Goal: Task Accomplishment & Management: Use online tool/utility

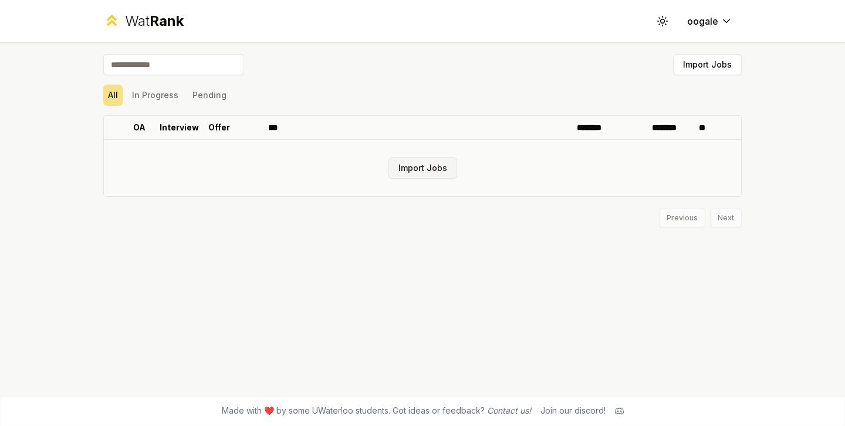
click at [410, 177] on button "Import Jobs" at bounding box center [423, 167] width 69 height 21
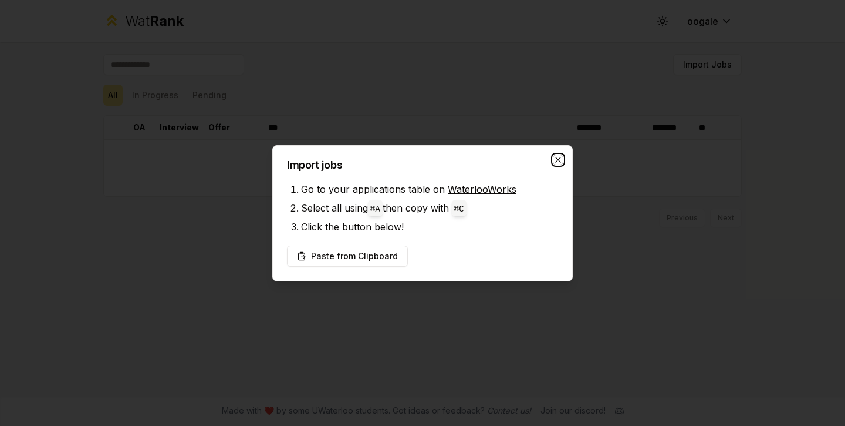
click at [555, 156] on icon "button" at bounding box center [557, 159] width 9 height 9
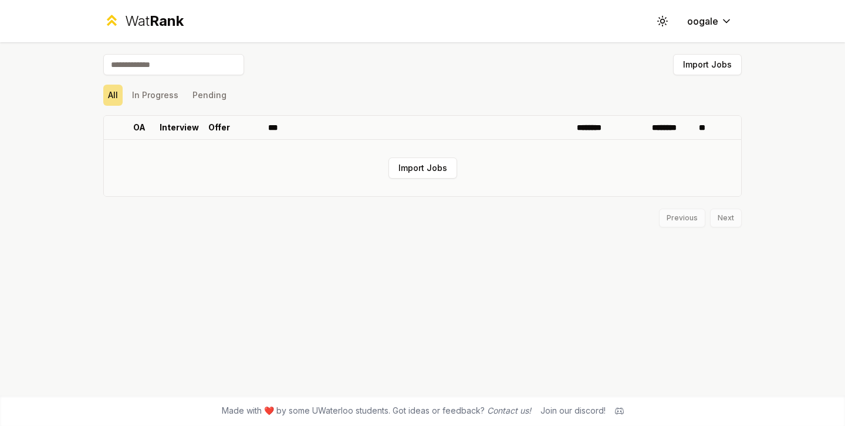
click at [457, 154] on td "Import Jobs" at bounding box center [422, 168] width 637 height 56
click at [441, 165] on button "Import Jobs" at bounding box center [423, 167] width 69 height 21
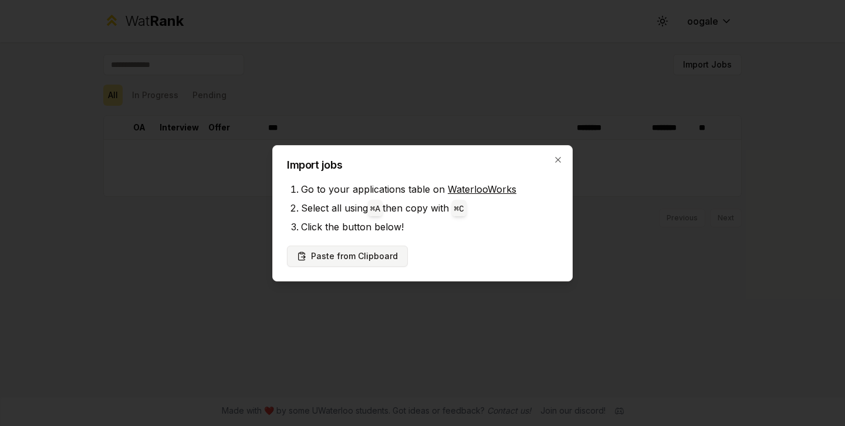
click at [367, 251] on button "Paste from Clipboard" at bounding box center [347, 255] width 121 height 21
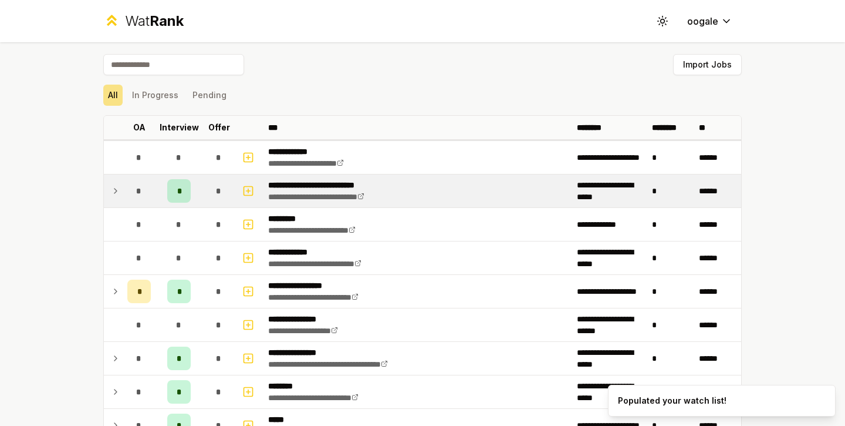
click at [112, 181] on td at bounding box center [113, 190] width 19 height 33
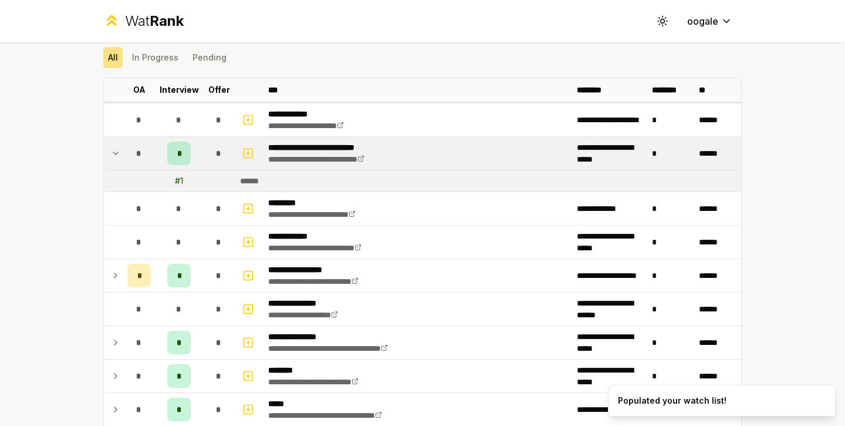
scroll to position [67, 0]
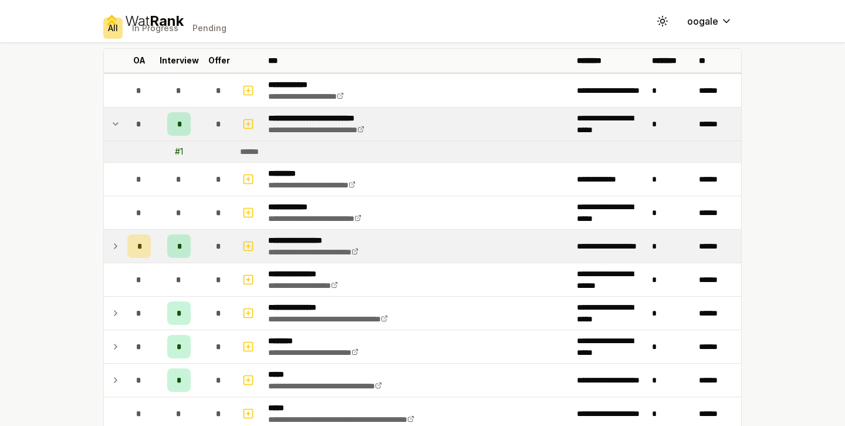
click at [111, 243] on icon at bounding box center [115, 246] width 9 height 14
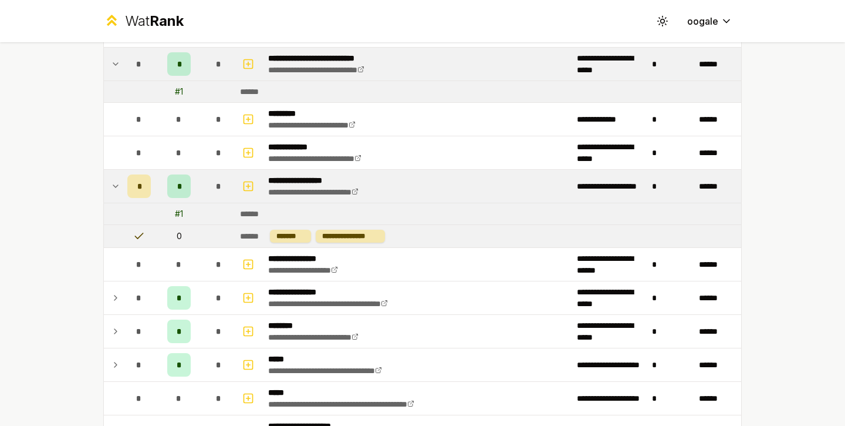
scroll to position [130, 0]
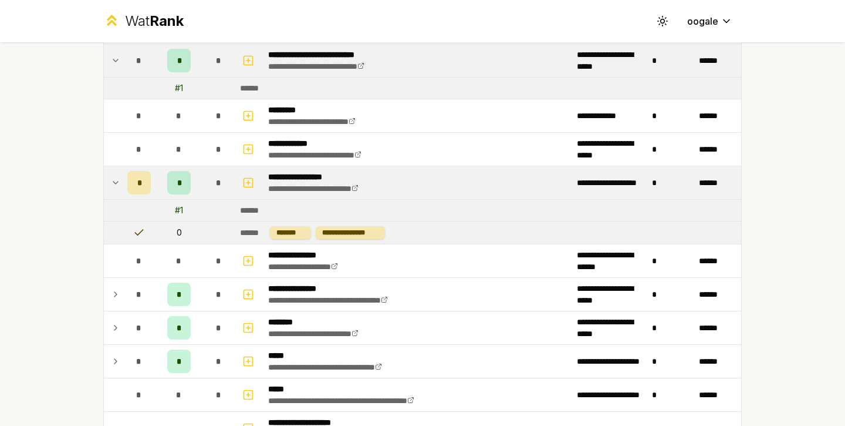
click at [177, 184] on div "*" at bounding box center [178, 182] width 23 height 23
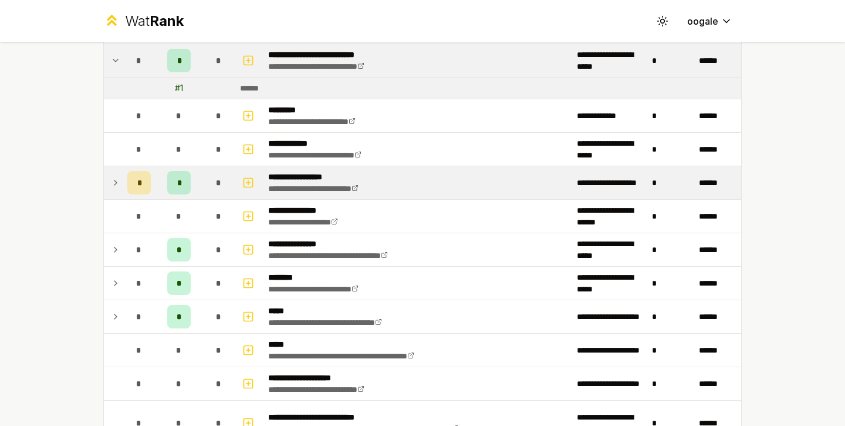
click at [177, 184] on div "*" at bounding box center [178, 182] width 23 height 23
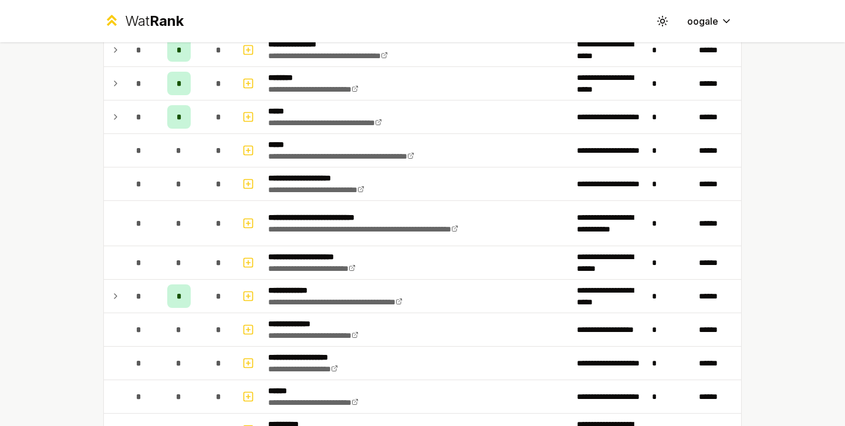
scroll to position [418, 0]
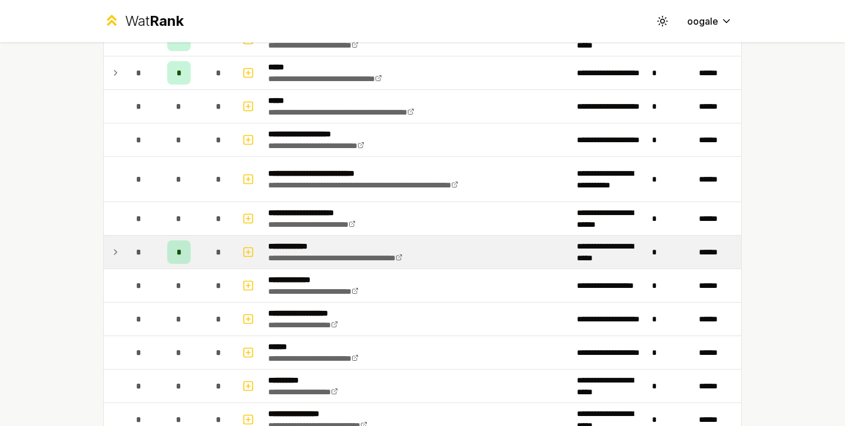
click at [177, 256] on span "*" at bounding box center [179, 252] width 5 height 12
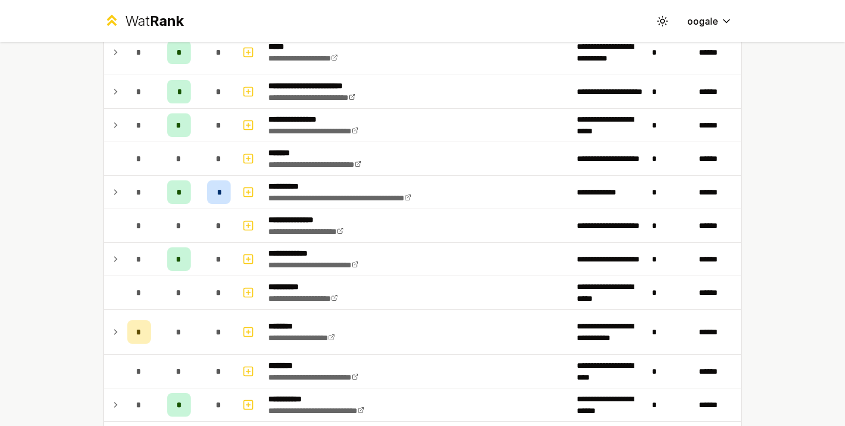
scroll to position [1013, 0]
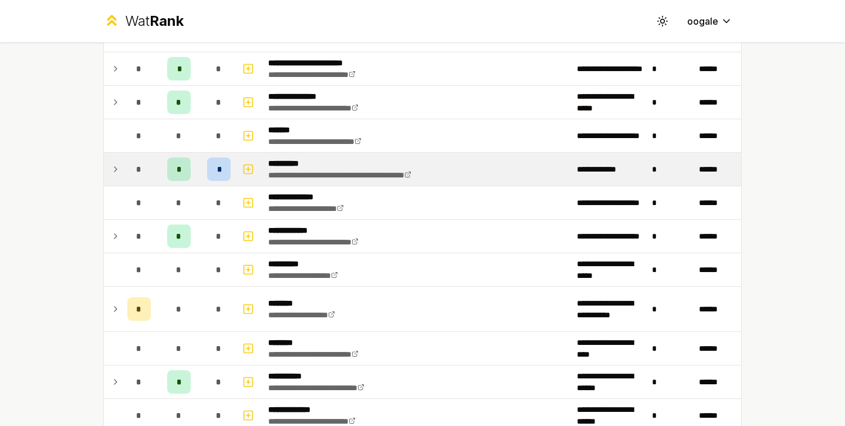
click at [217, 166] on span "*" at bounding box center [219, 169] width 4 height 12
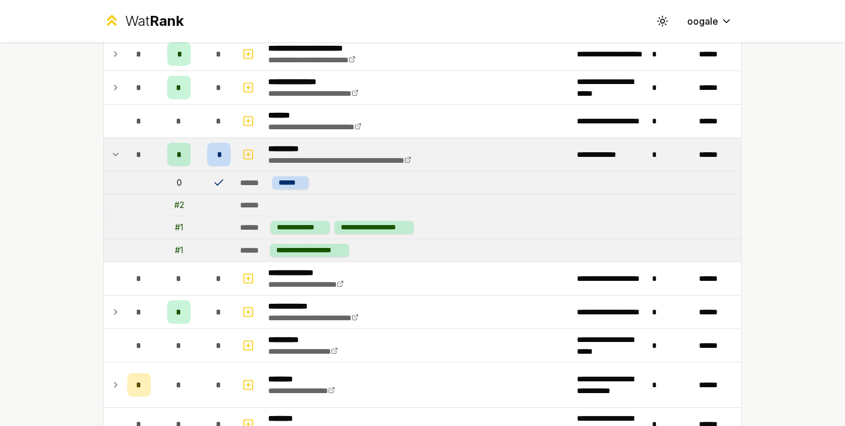
scroll to position [1031, 0]
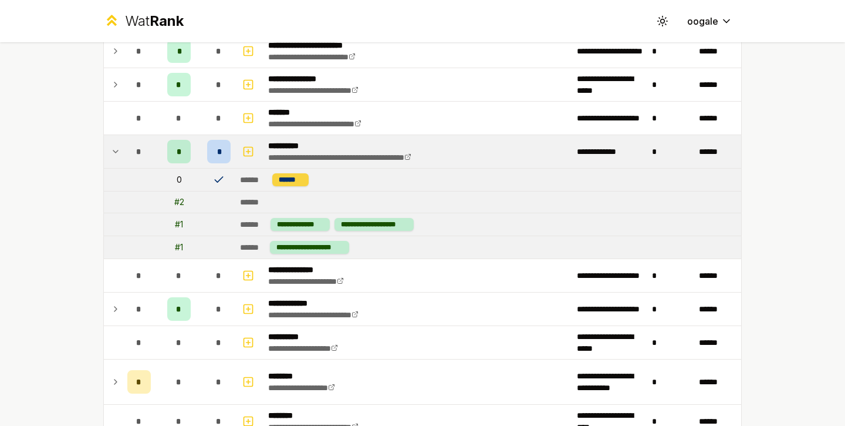
click at [272, 183] on div "******" at bounding box center [290, 179] width 36 height 13
click at [282, 185] on div "******" at bounding box center [290, 179] width 36 height 13
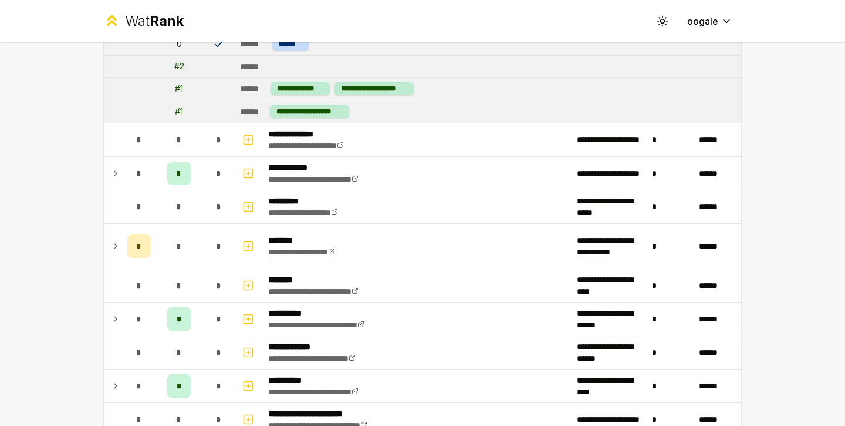
scroll to position [1165, 0]
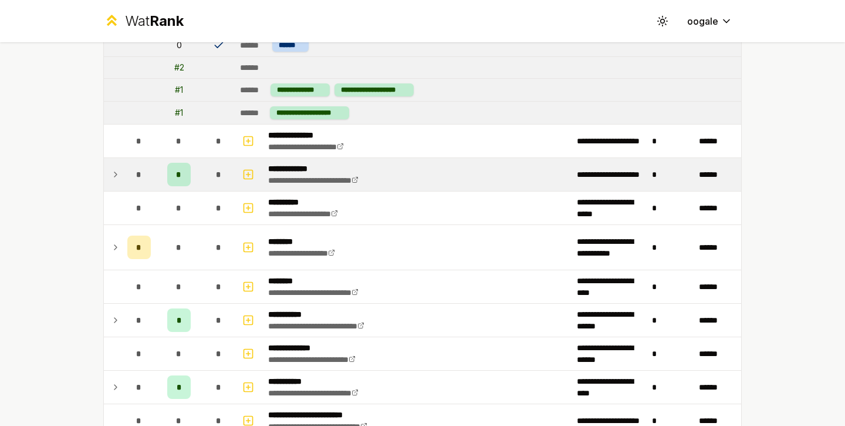
click at [143, 178] on div "*" at bounding box center [138, 174] width 23 height 23
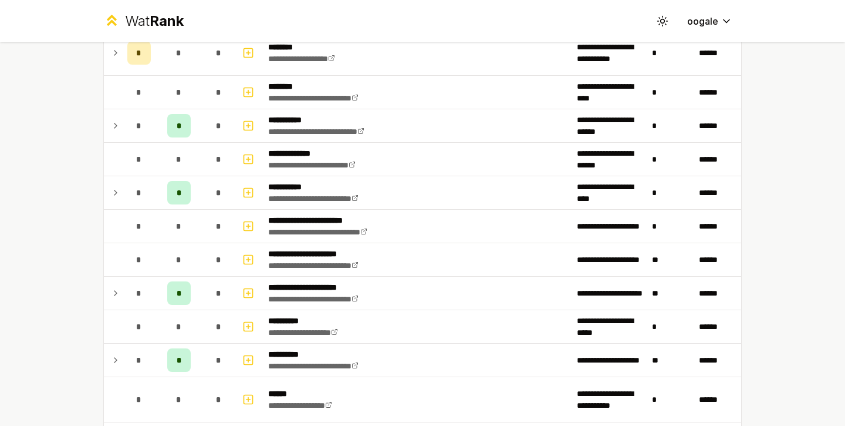
scroll to position [1449, 0]
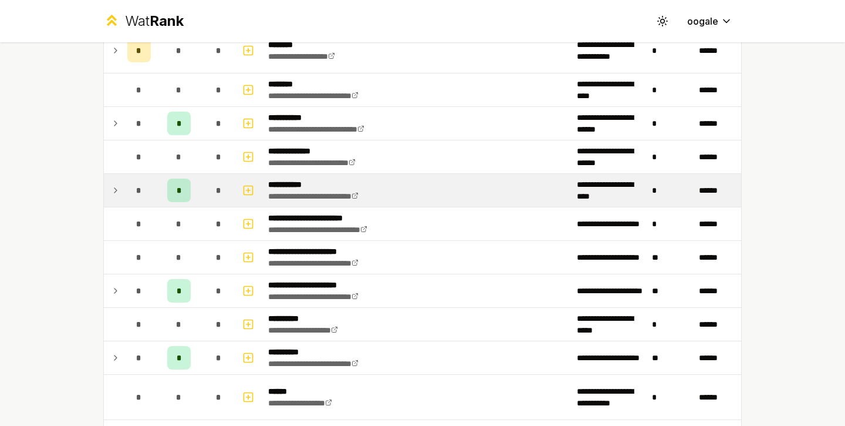
click at [116, 185] on td at bounding box center [113, 190] width 19 height 33
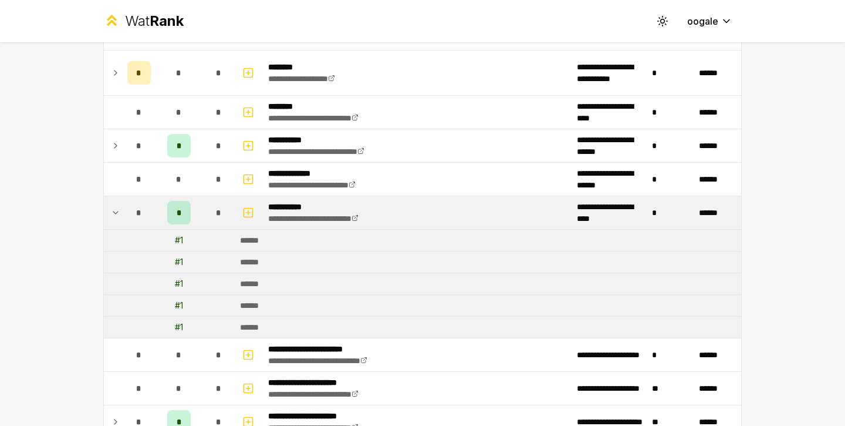
scroll to position [1453, 0]
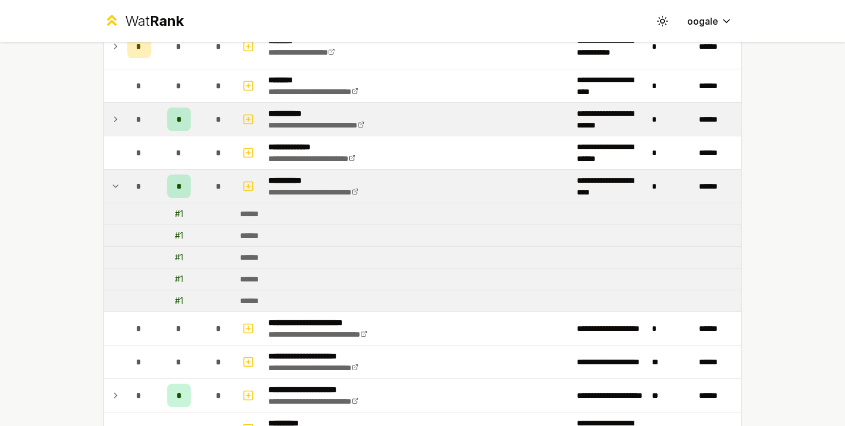
click at [109, 129] on td at bounding box center [113, 119] width 19 height 33
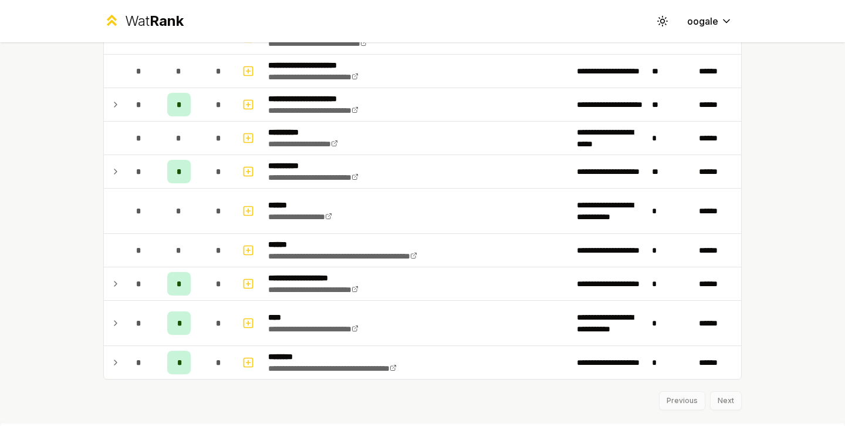
scroll to position [1793, 0]
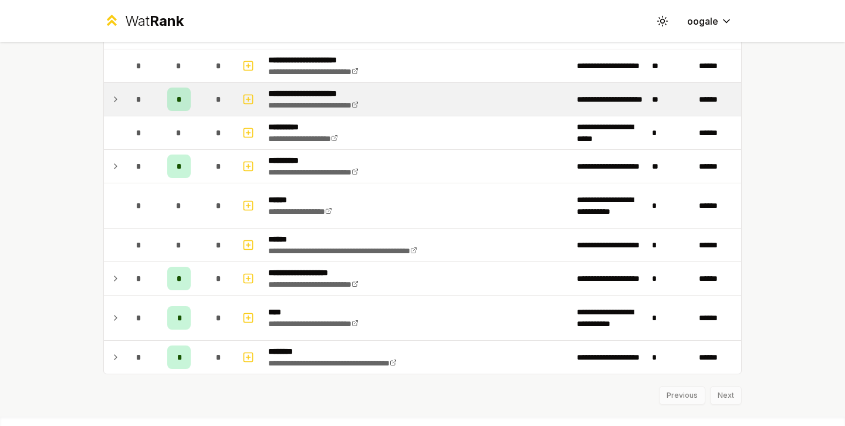
click at [177, 98] on span "*" at bounding box center [179, 99] width 5 height 12
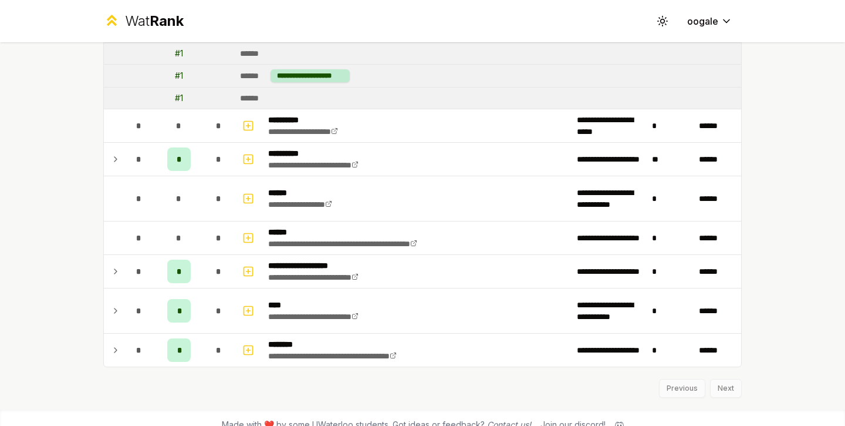
scroll to position [1881, 0]
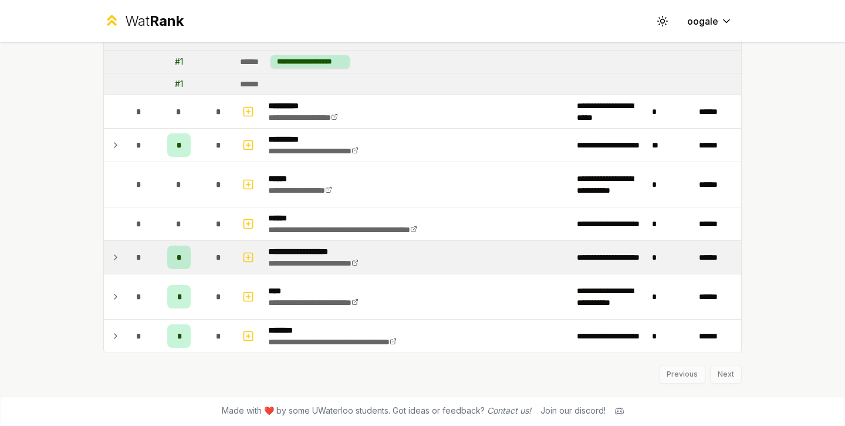
click at [180, 261] on div "*" at bounding box center [178, 256] width 23 height 23
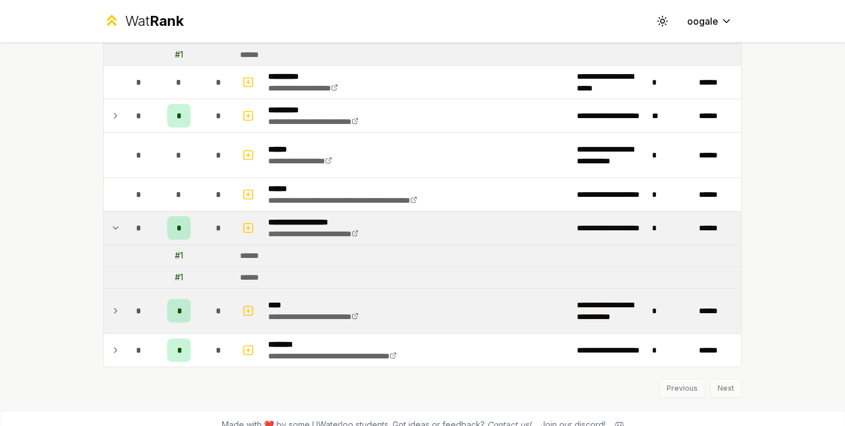
click at [167, 305] on div "*" at bounding box center [178, 310] width 23 height 23
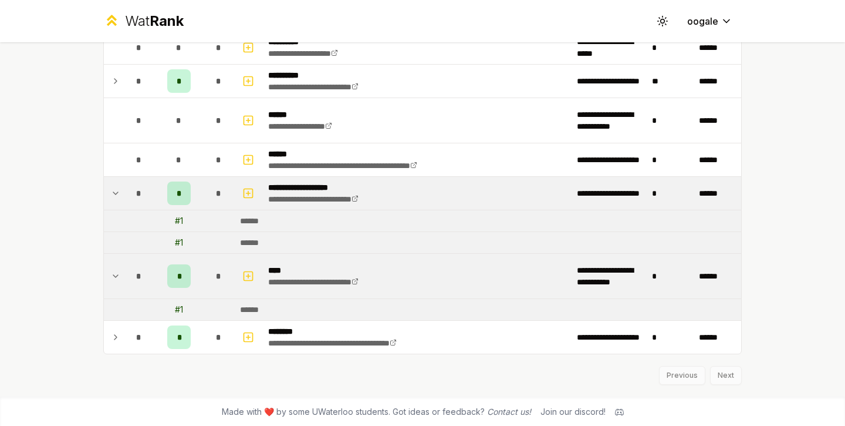
scroll to position [1946, 0]
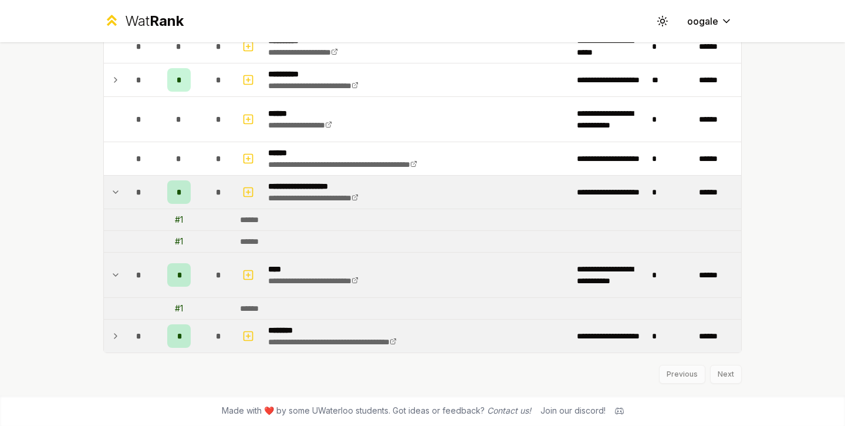
click at [160, 334] on td "*" at bounding box center [179, 335] width 47 height 33
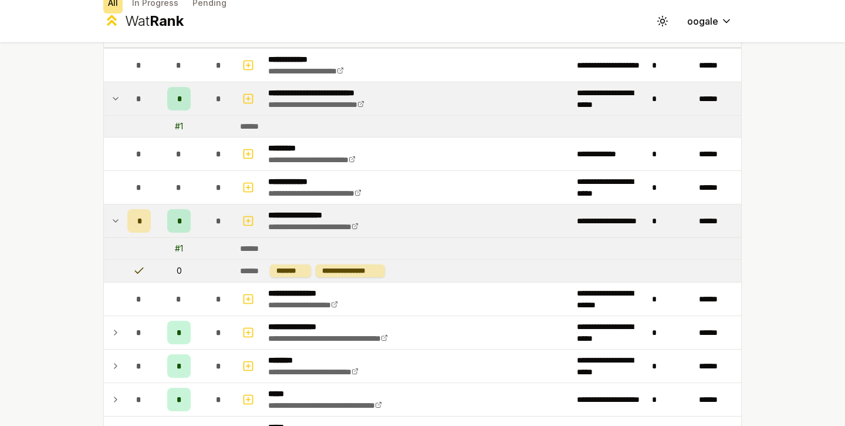
scroll to position [0, 0]
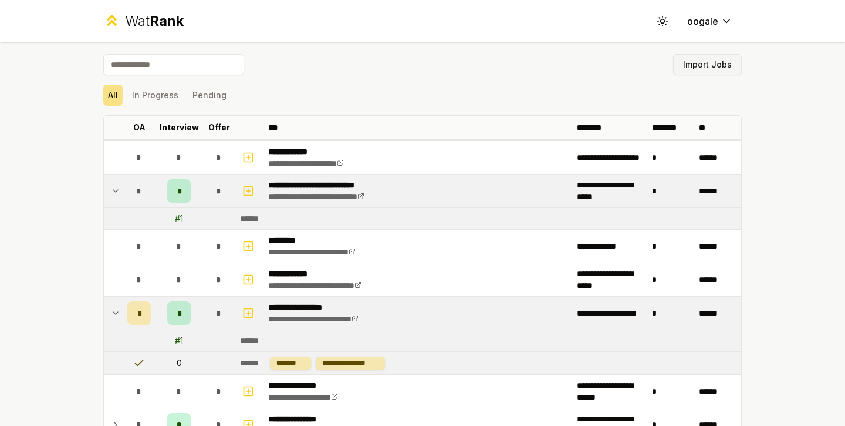
click at [710, 61] on button "Import Jobs" at bounding box center [707, 64] width 69 height 21
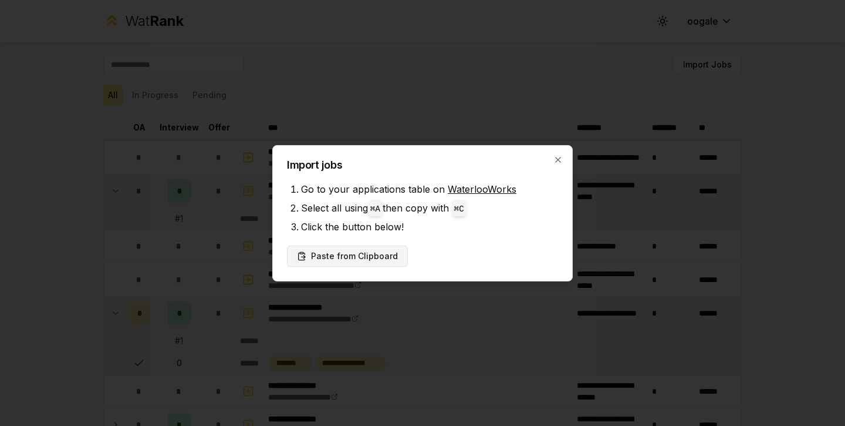
click at [378, 254] on button "Paste from Clipboard" at bounding box center [347, 255] width 121 height 21
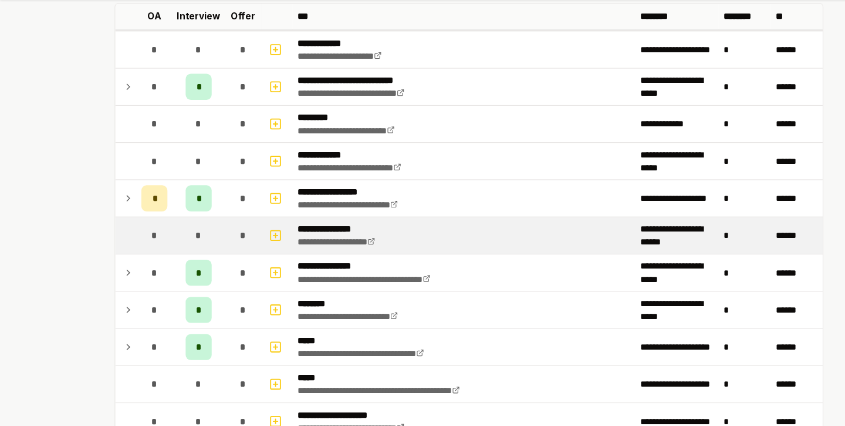
scroll to position [70, 0]
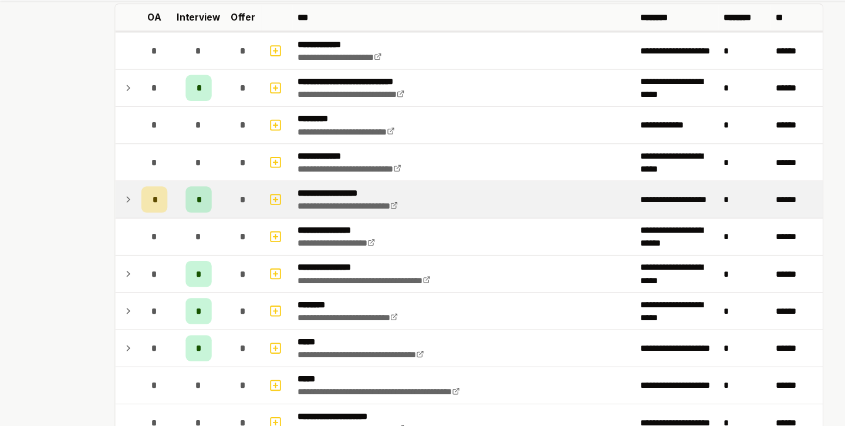
click at [112, 214] on td at bounding box center [113, 221] width 19 height 33
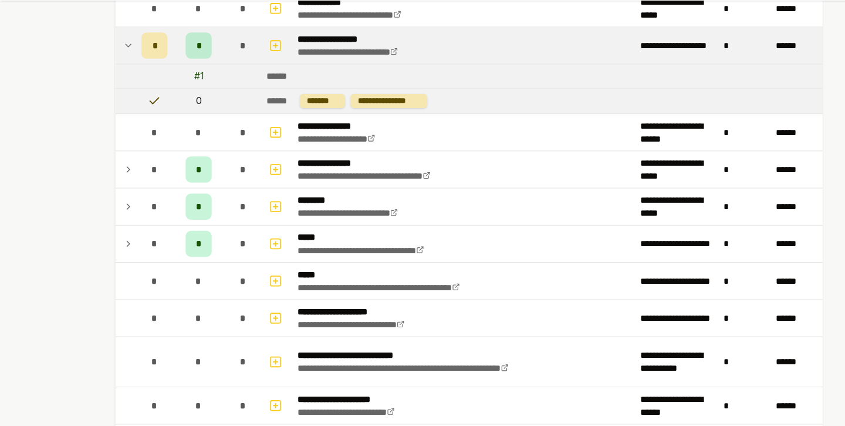
scroll to position [210, 0]
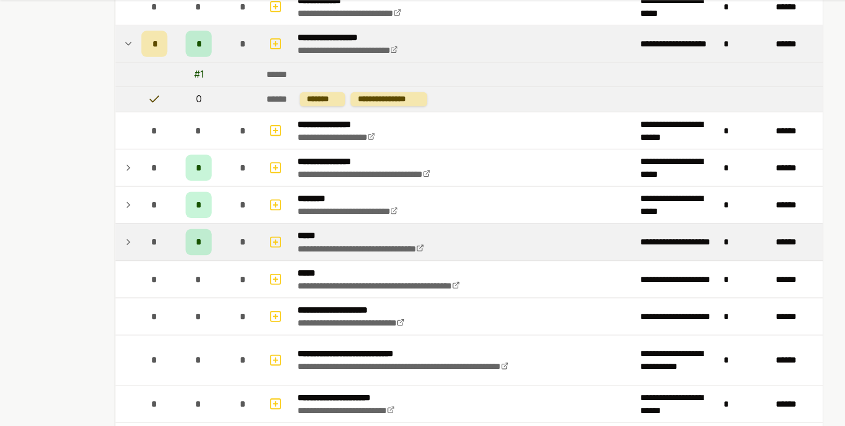
click at [167, 266] on div "*" at bounding box center [178, 259] width 23 height 23
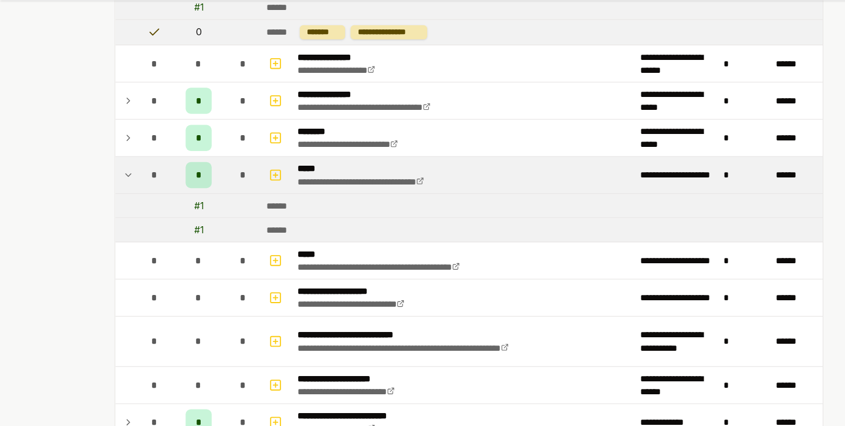
scroll to position [278, 0]
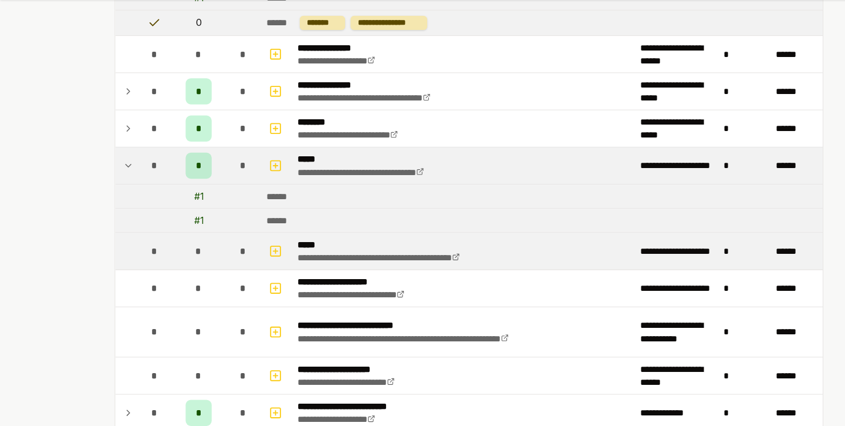
click at [167, 266] on div "*" at bounding box center [178, 267] width 23 height 23
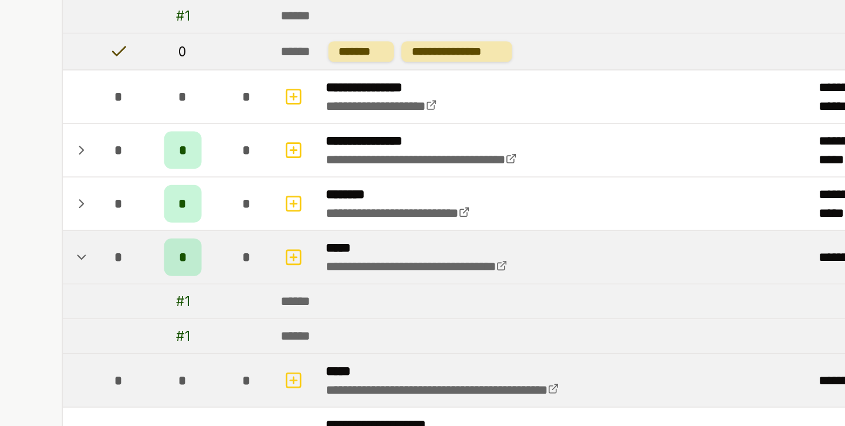
scroll to position [188, 0]
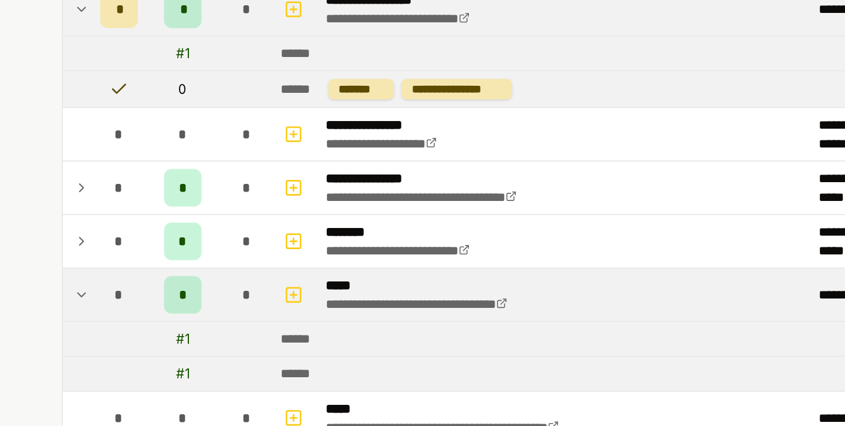
click at [156, 276] on td "*" at bounding box center [179, 281] width 47 height 33
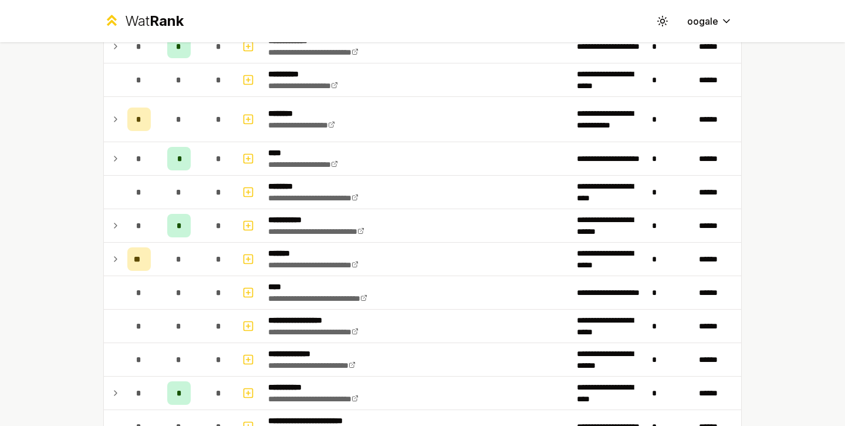
scroll to position [1167, 0]
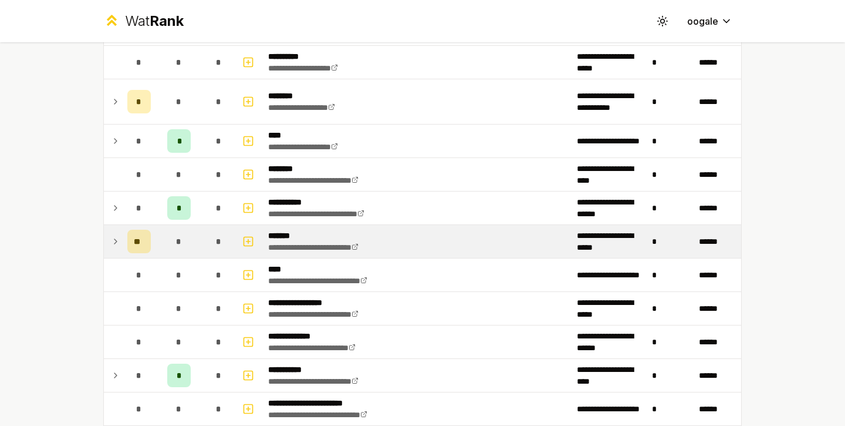
click at [116, 243] on icon at bounding box center [115, 241] width 9 height 14
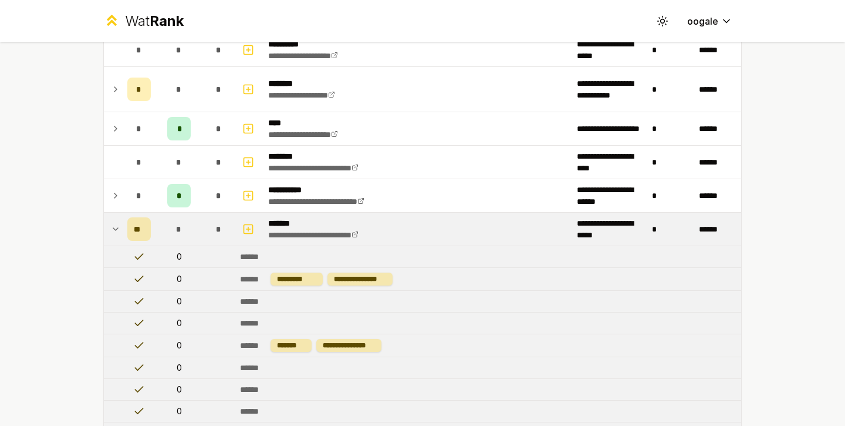
scroll to position [1182, 0]
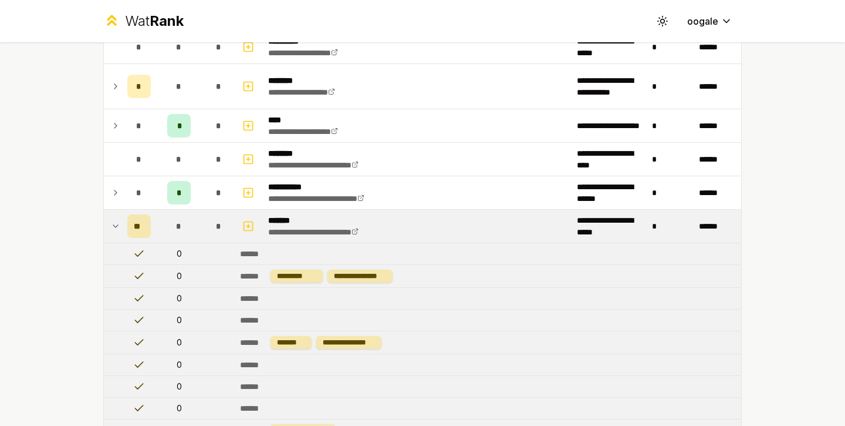
click at [112, 228] on icon at bounding box center [115, 226] width 9 height 14
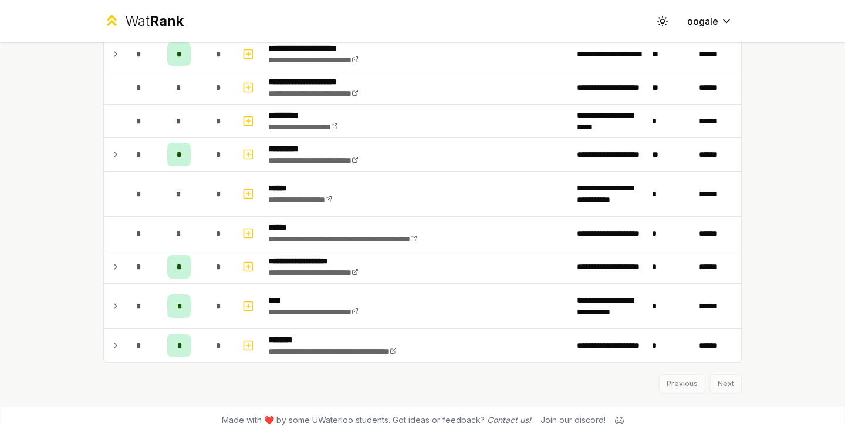
scroll to position [1564, 0]
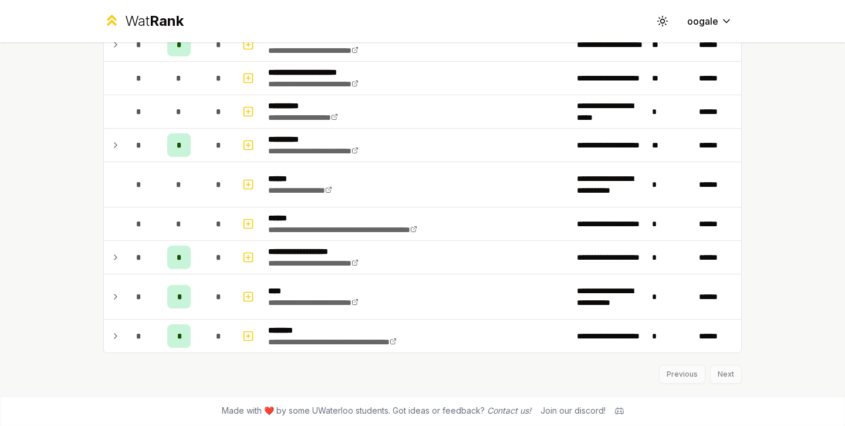
click at [721, 371] on div "Previous Next" at bounding box center [422, 368] width 639 height 31
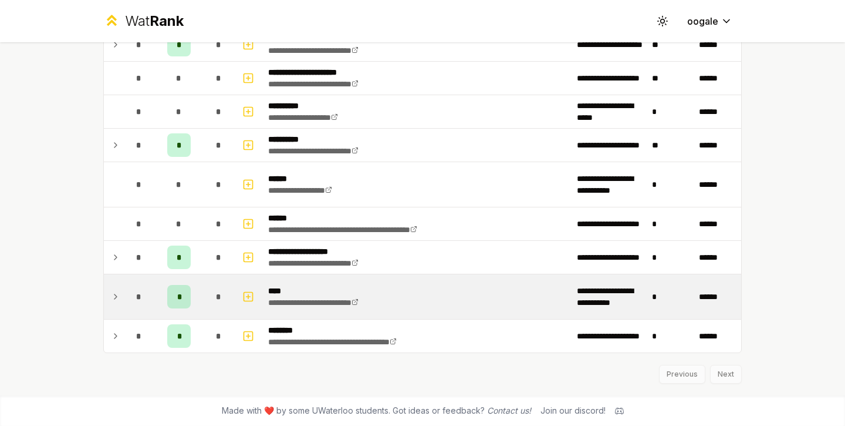
click at [113, 308] on td at bounding box center [113, 296] width 19 height 45
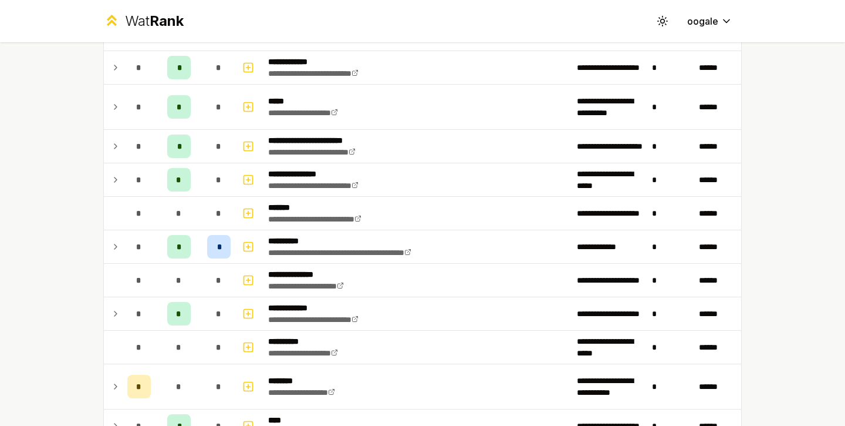
scroll to position [850, 0]
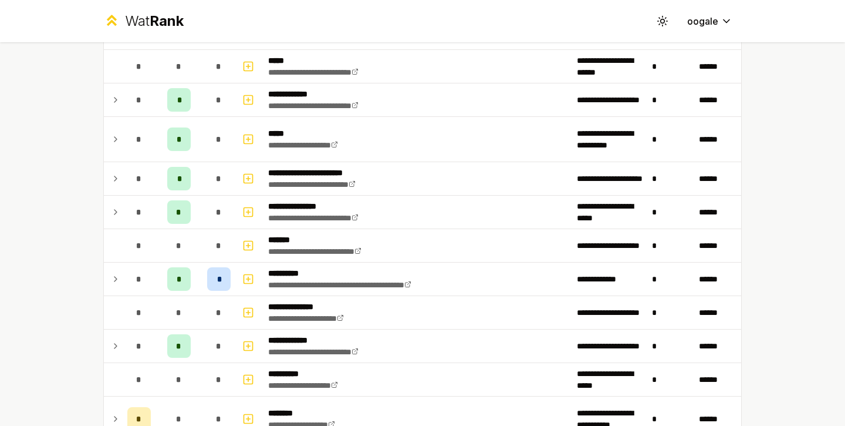
click at [104, 339] on td at bounding box center [113, 345] width 19 height 33
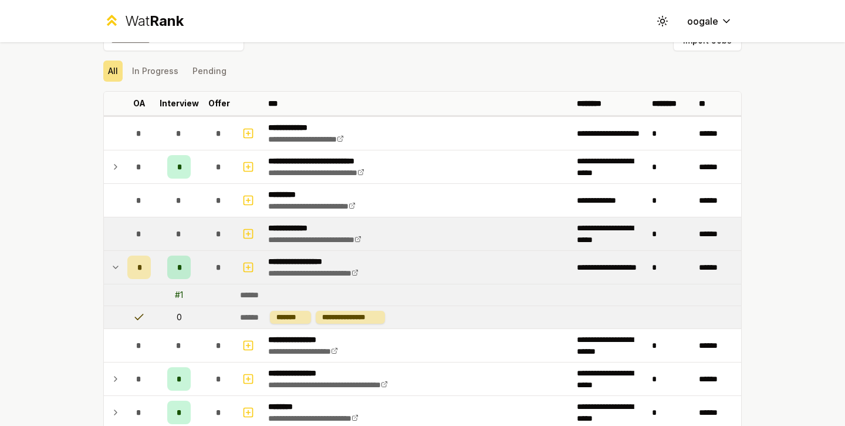
scroll to position [0, 0]
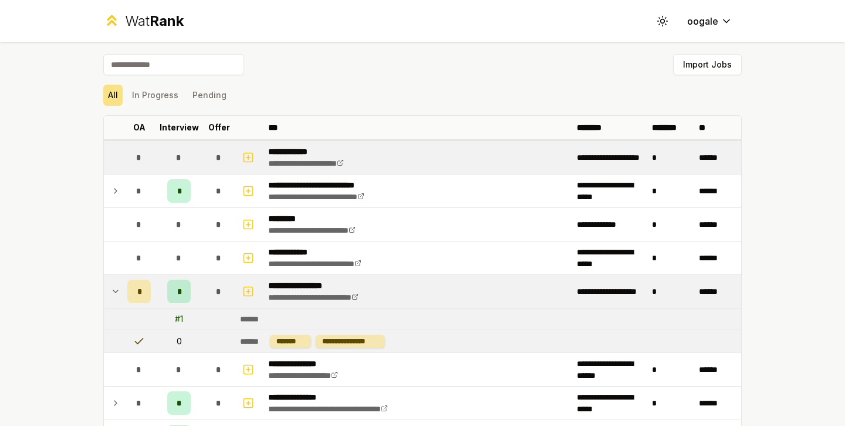
click at [177, 158] on span "*" at bounding box center [178, 157] width 5 height 12
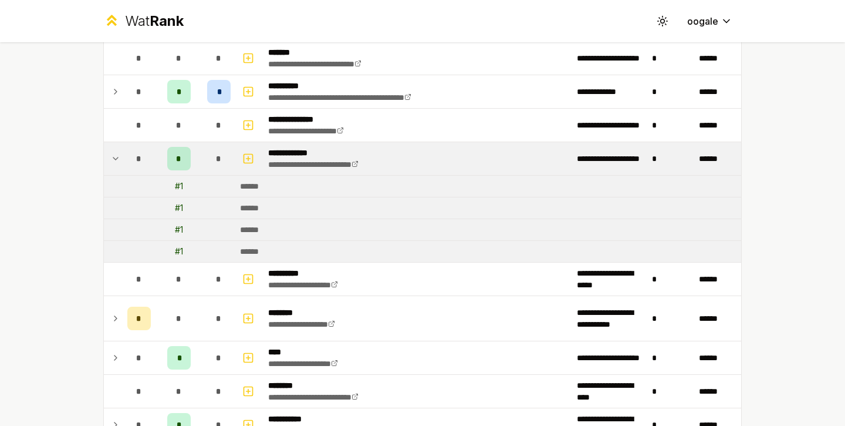
scroll to position [1673, 0]
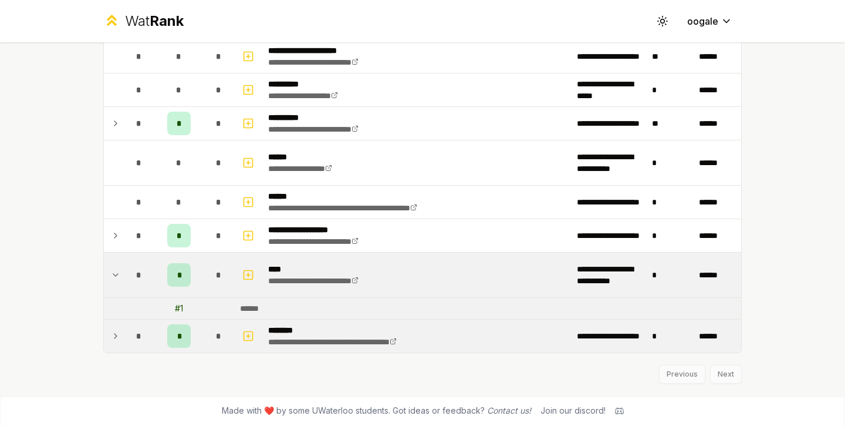
click at [678, 348] on td "*" at bounding box center [670, 335] width 47 height 33
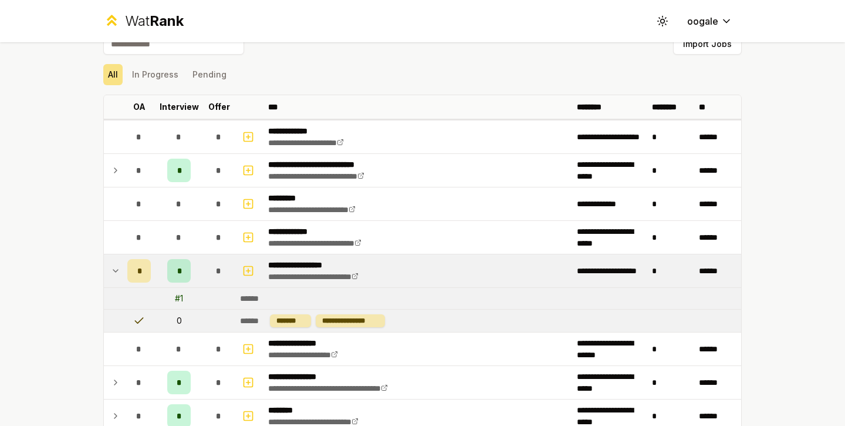
scroll to position [0, 0]
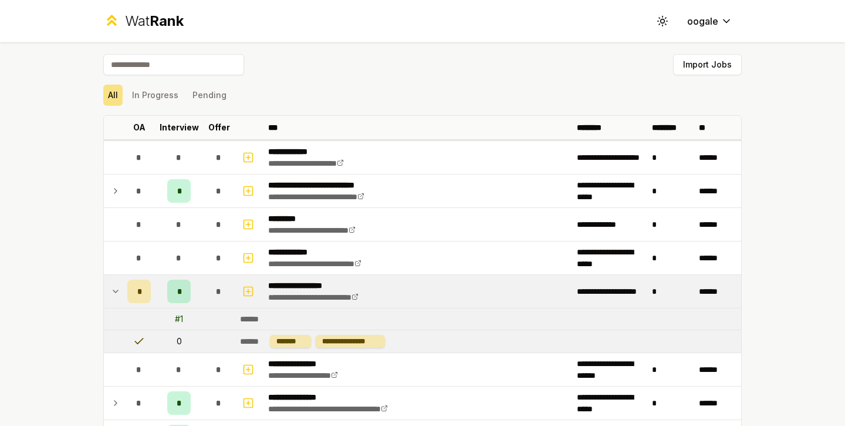
click at [104, 301] on td at bounding box center [113, 291] width 19 height 33
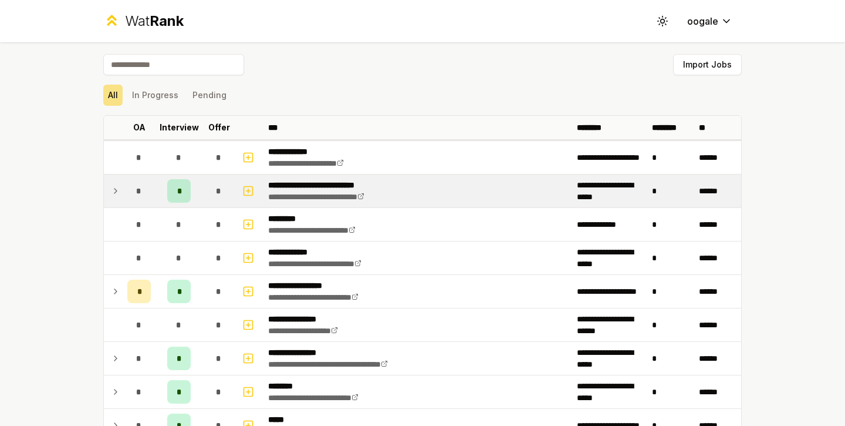
click at [128, 192] on div "*" at bounding box center [138, 190] width 23 height 23
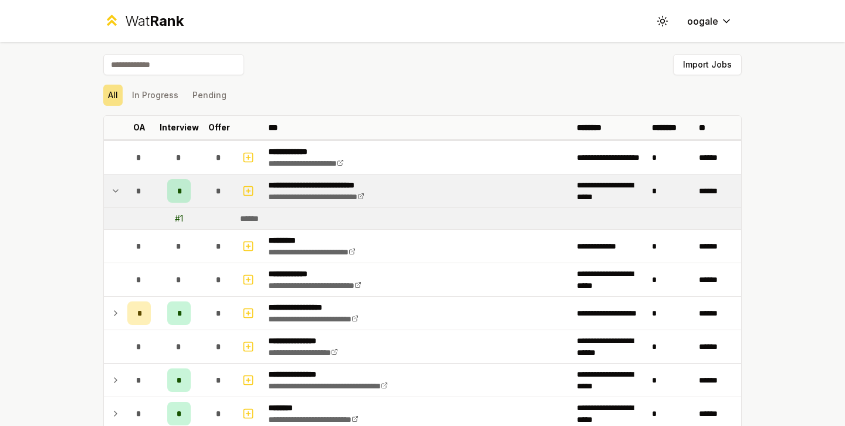
click at [128, 192] on div "*" at bounding box center [138, 190] width 23 height 23
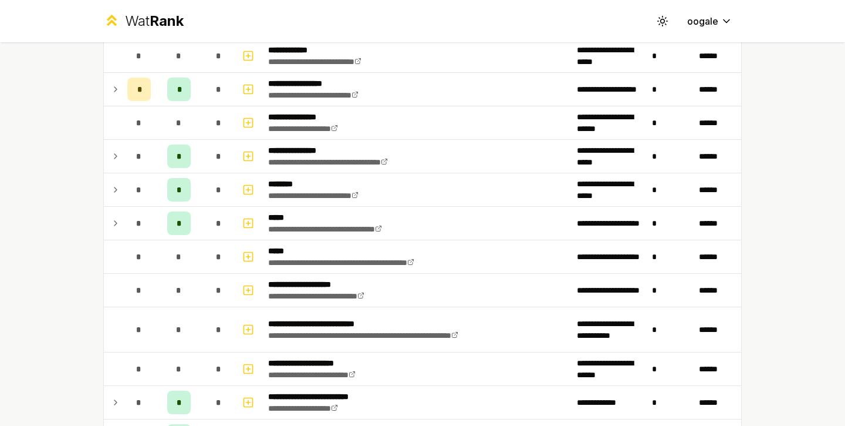
scroll to position [211, 0]
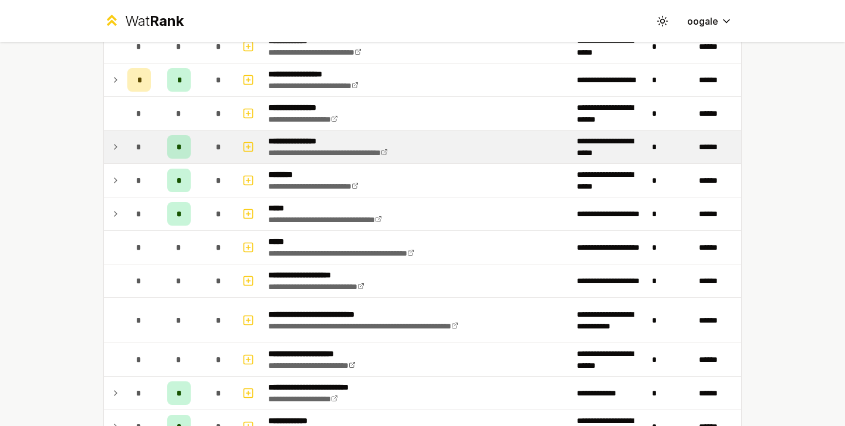
click at [140, 144] on div "*" at bounding box center [138, 146] width 23 height 23
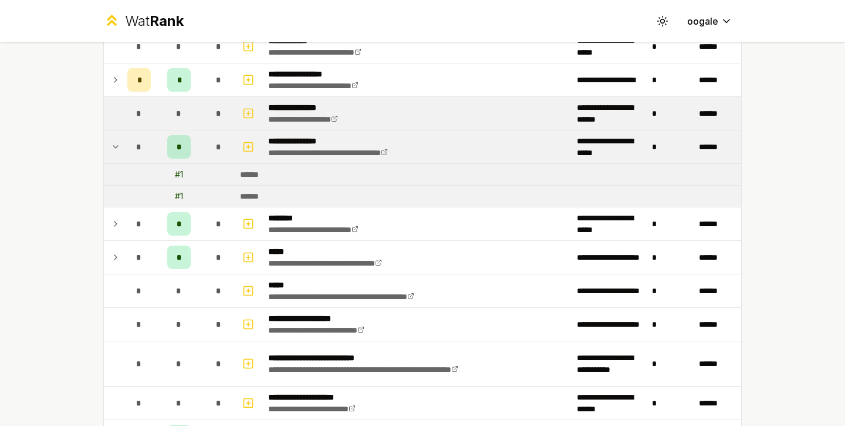
click at [149, 120] on td "*" at bounding box center [139, 113] width 33 height 33
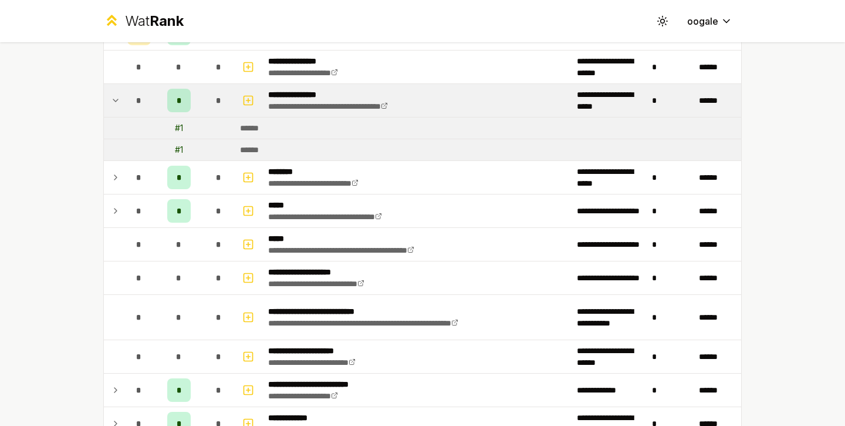
scroll to position [252, 0]
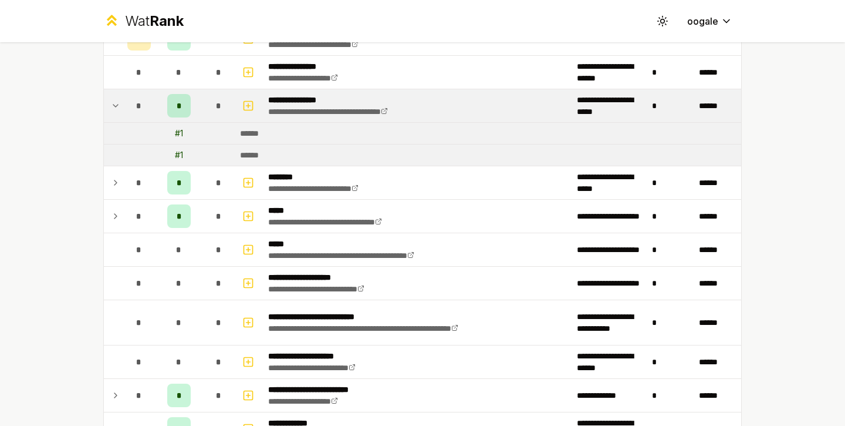
click at [117, 98] on td at bounding box center [113, 105] width 19 height 33
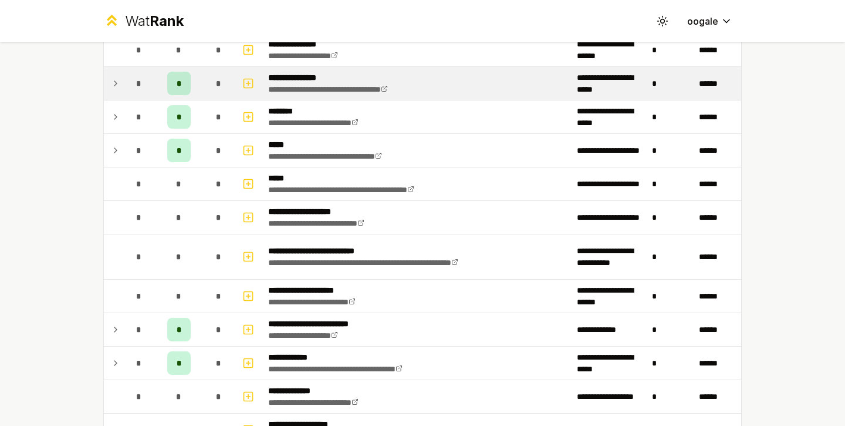
scroll to position [276, 0]
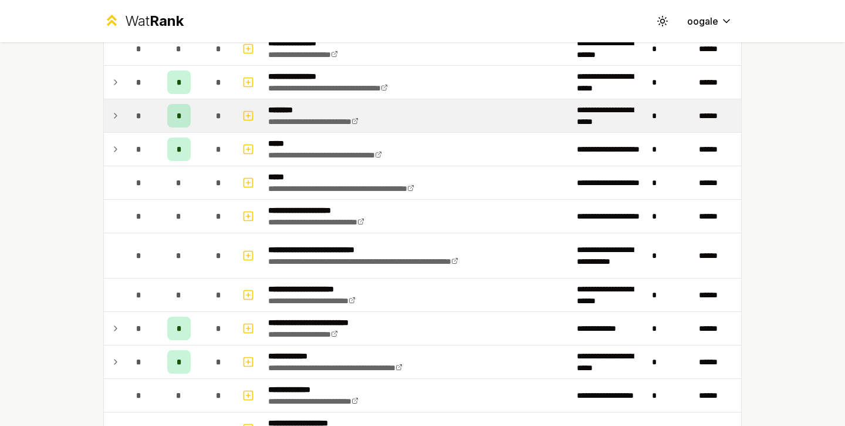
click at [127, 114] on div "*" at bounding box center [138, 115] width 23 height 23
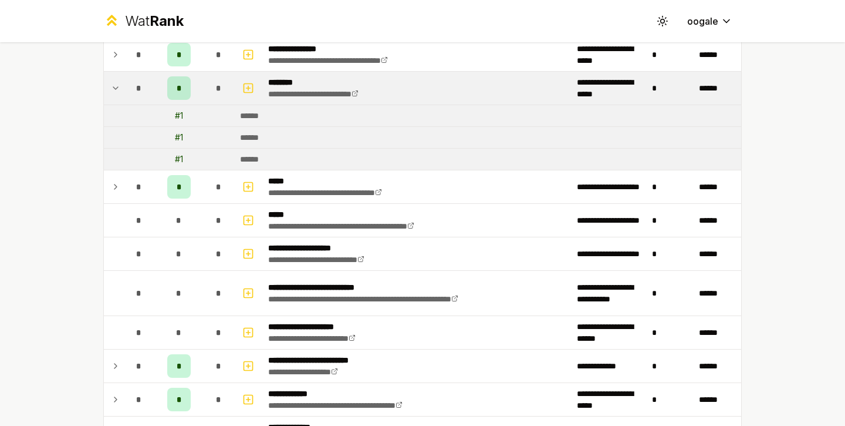
scroll to position [326, 0]
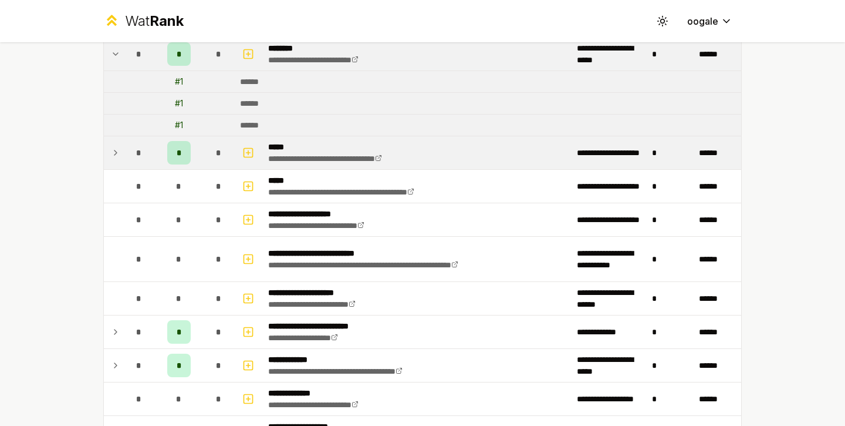
click at [177, 154] on div "*" at bounding box center [178, 152] width 23 height 23
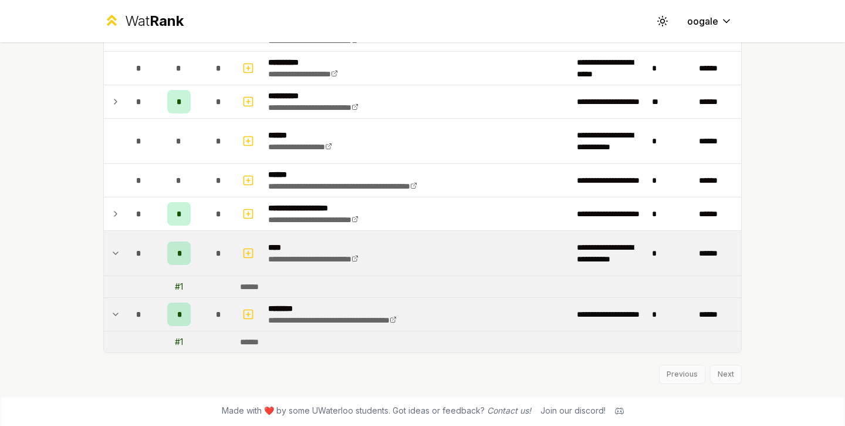
scroll to position [421, 0]
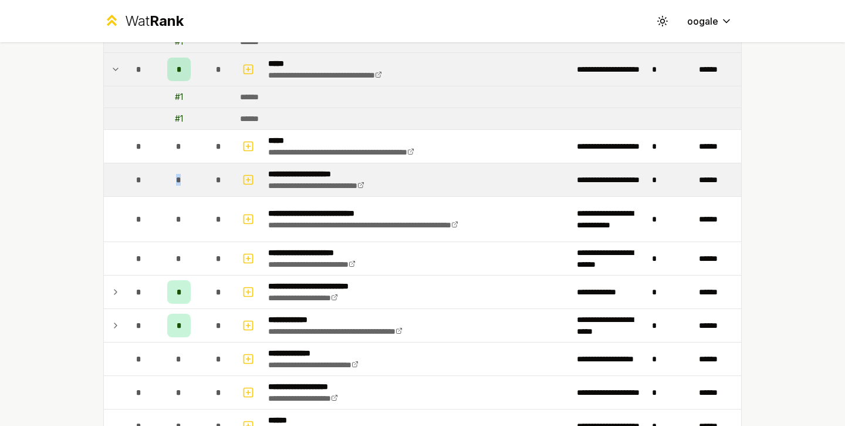
click at [176, 180] on span "*" at bounding box center [178, 180] width 5 height 12
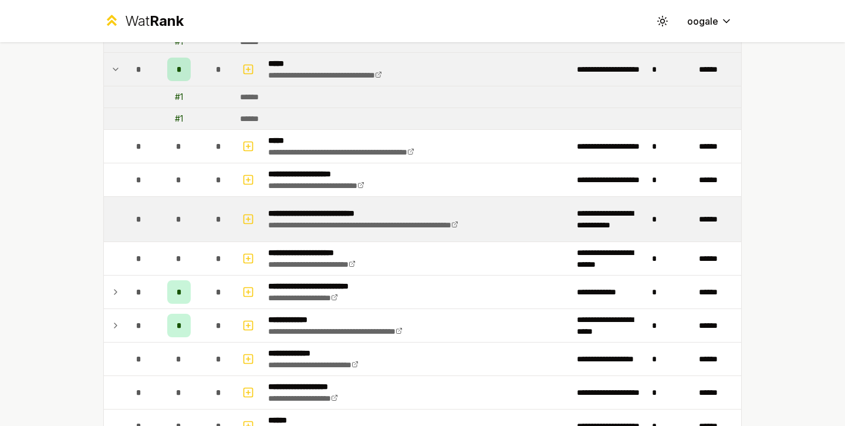
click at [174, 210] on div "*" at bounding box center [178, 218] width 23 height 23
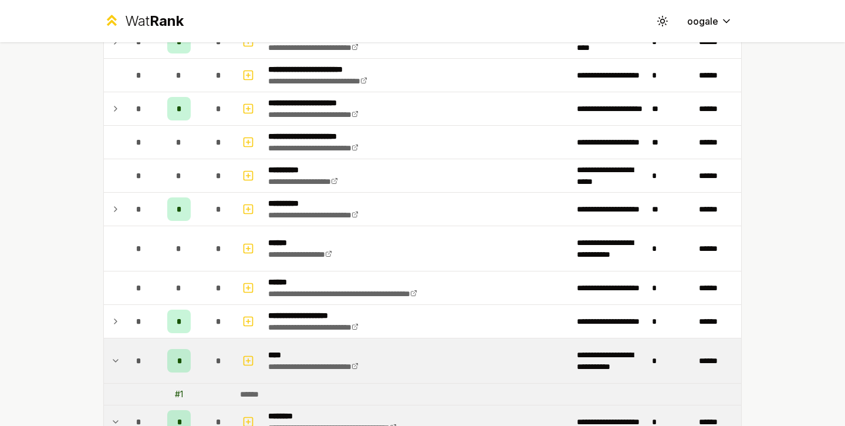
scroll to position [1759, 0]
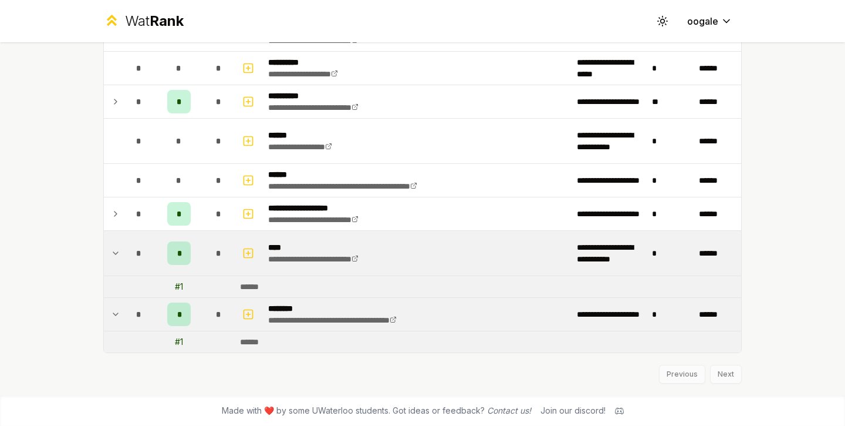
click at [733, 377] on div "Previous Next" at bounding box center [422, 368] width 639 height 31
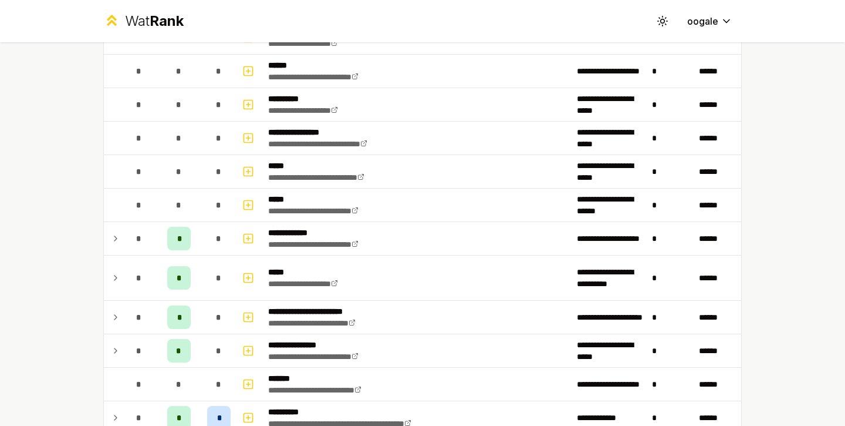
scroll to position [1541, 0]
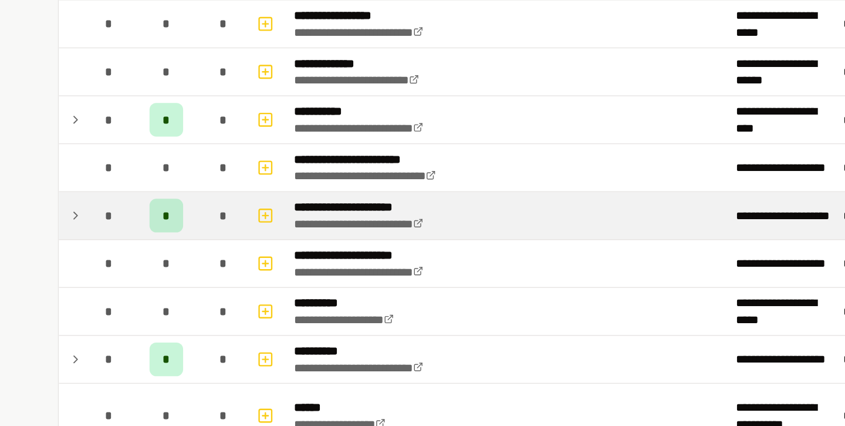
click at [177, 217] on span "*" at bounding box center [179, 219] width 5 height 12
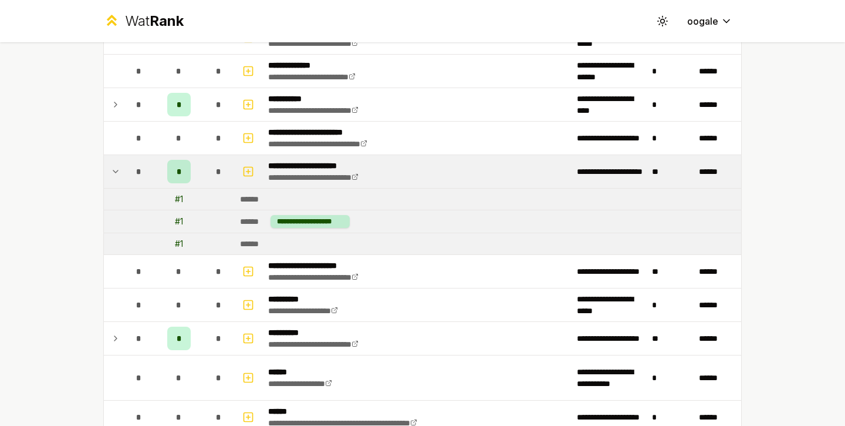
scroll to position [1641, 0]
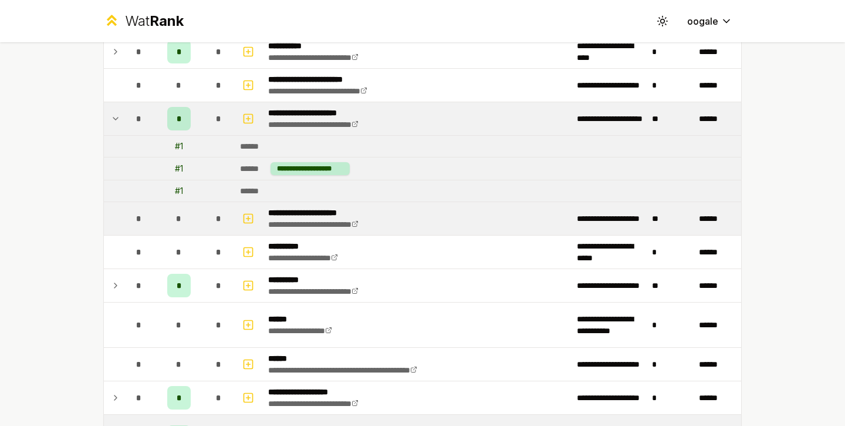
click at [132, 206] on td "*" at bounding box center [139, 218] width 33 height 33
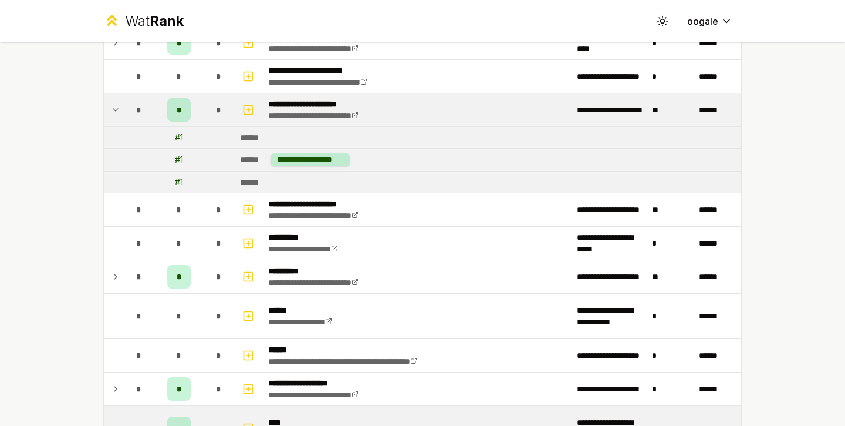
scroll to position [1825, 0]
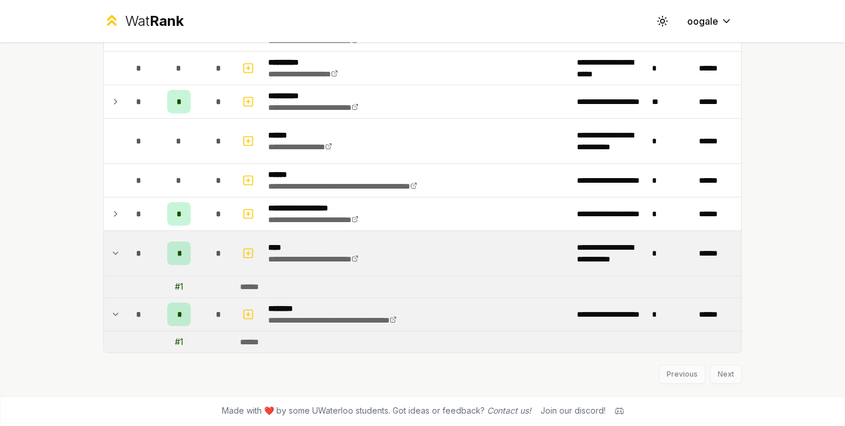
click at [111, 303] on td at bounding box center [113, 314] width 19 height 33
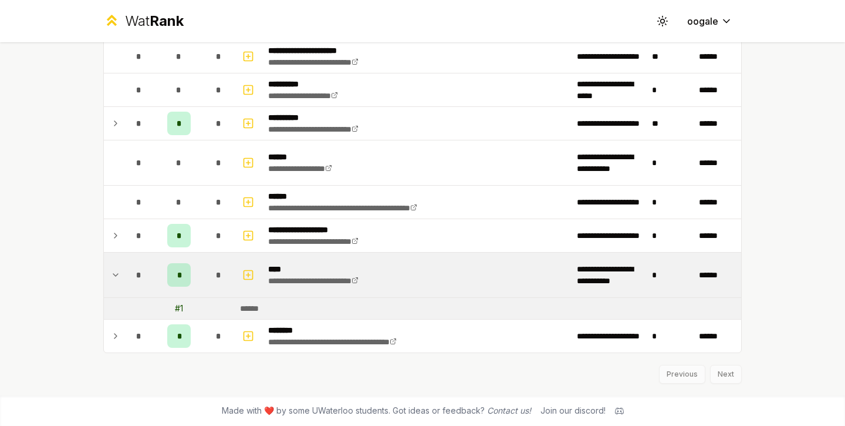
click at [105, 282] on td at bounding box center [113, 274] width 19 height 45
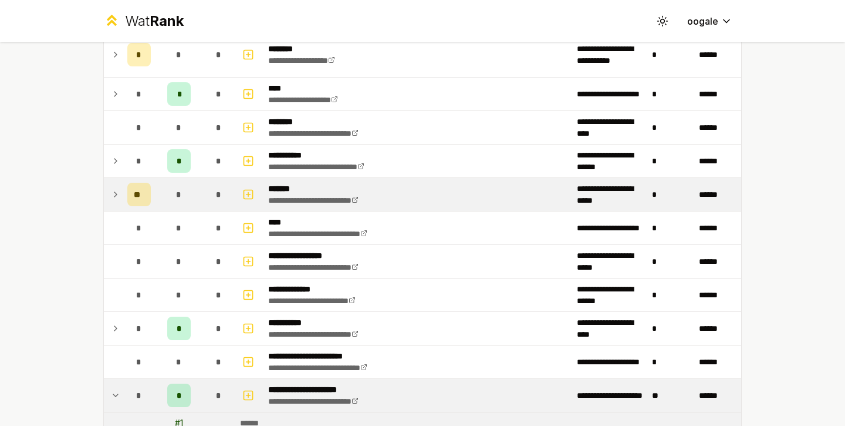
scroll to position [1781, 0]
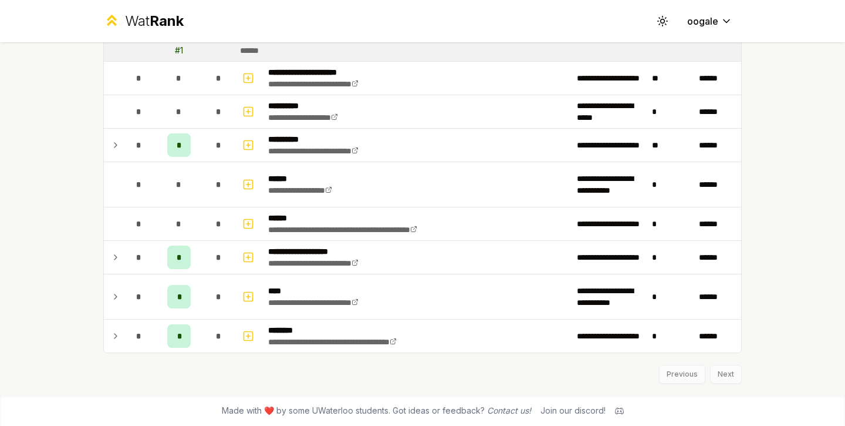
click at [721, 374] on div "Previous Next" at bounding box center [422, 368] width 639 height 31
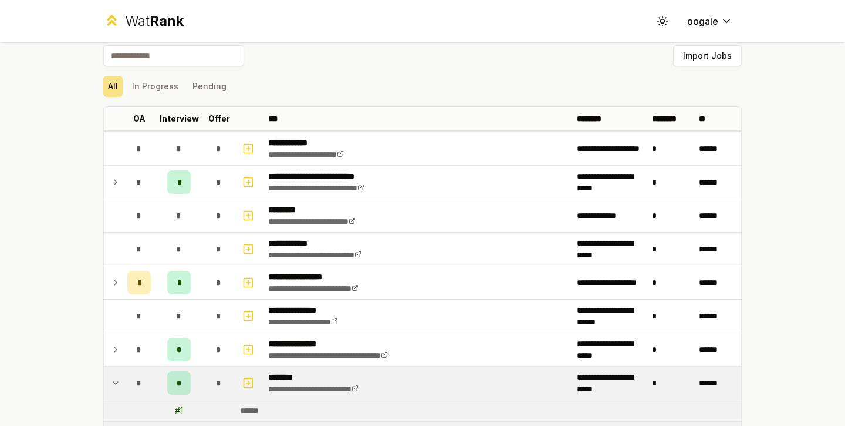
scroll to position [9, 0]
click at [144, 82] on button "In Progress" at bounding box center [155, 85] width 56 height 21
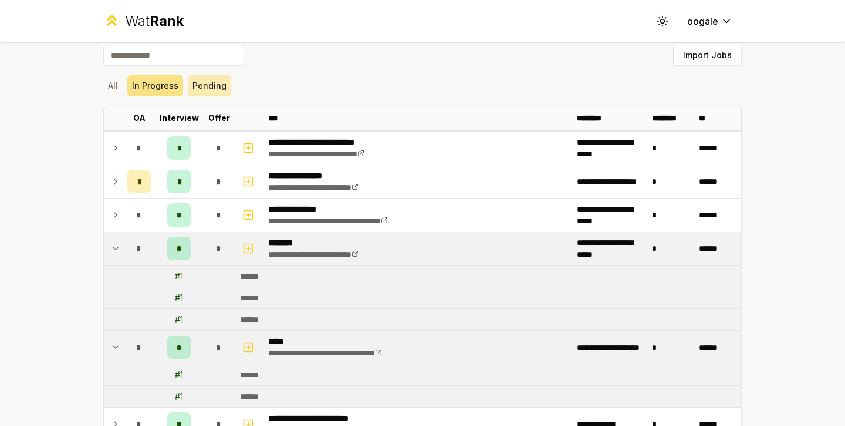
click at [194, 91] on button "Pending" at bounding box center [209, 85] width 43 height 21
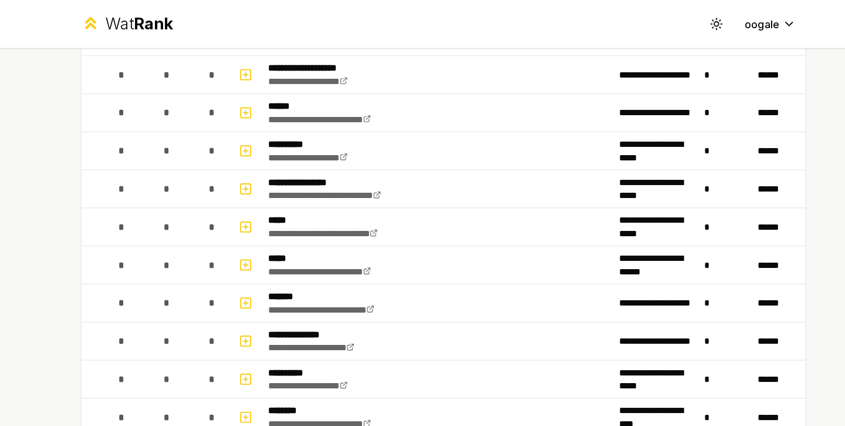
scroll to position [715, 0]
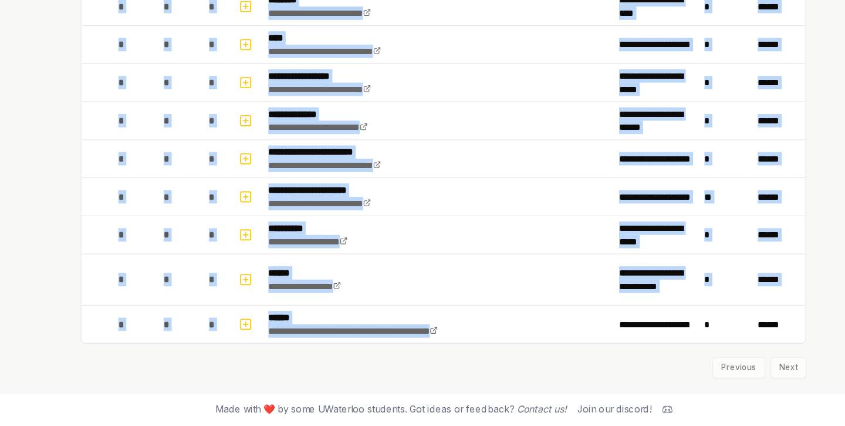
drag, startPoint x: 252, startPoint y: 263, endPoint x: 229, endPoint y: -58, distance: 321.9
click at [229, 0] on html "**********" at bounding box center [422, 213] width 845 height 426
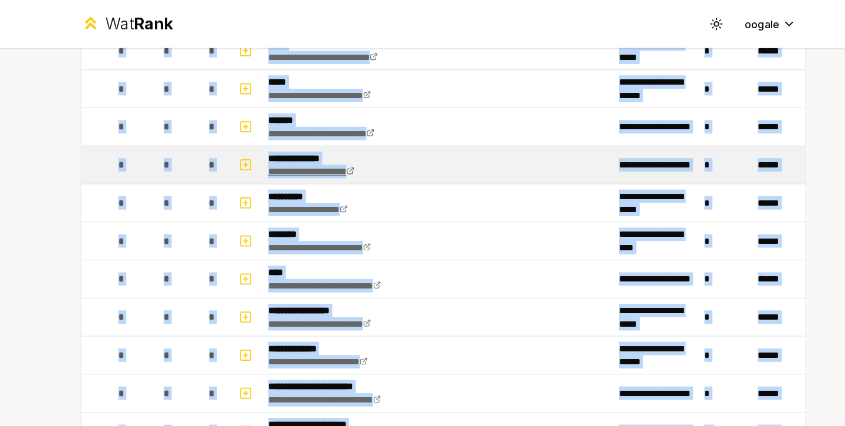
click at [268, 154] on link "**********" at bounding box center [306, 151] width 76 height 8
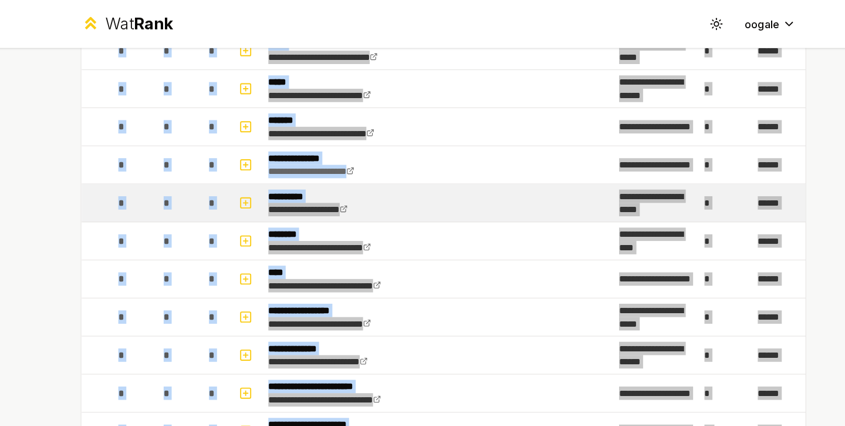
click at [421, 164] on td "**********" at bounding box center [418, 178] width 309 height 33
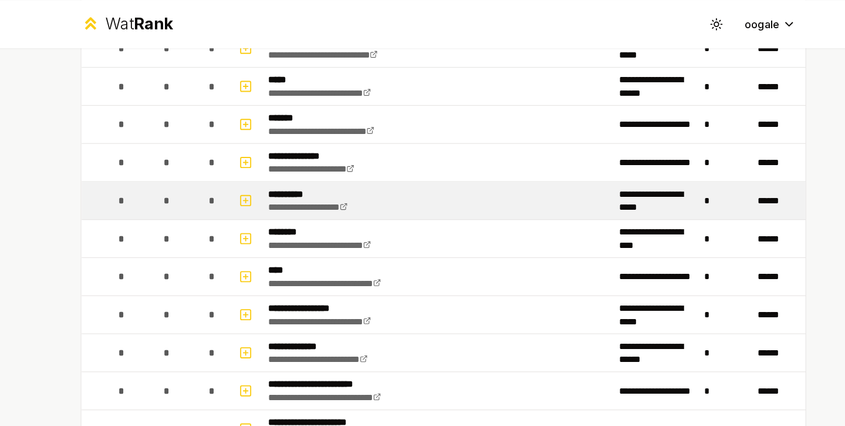
scroll to position [715, 0]
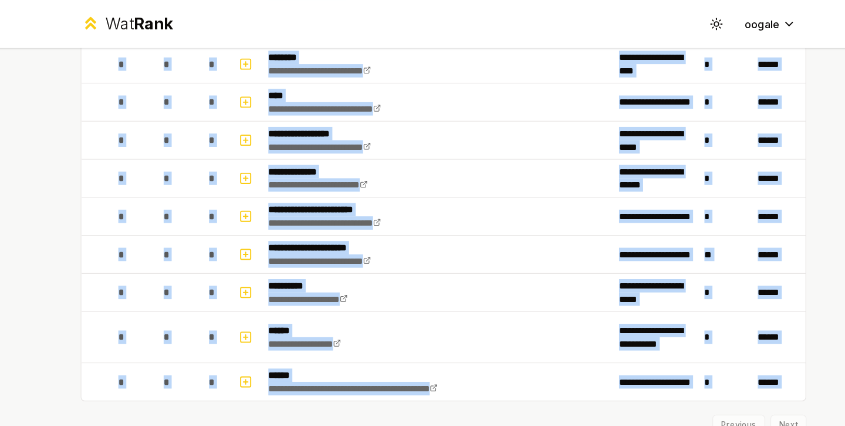
drag, startPoint x: 362, startPoint y: 355, endPoint x: 325, endPoint y: -58, distance: 414.9
click at [325, 0] on html "**********" at bounding box center [422, 213] width 845 height 426
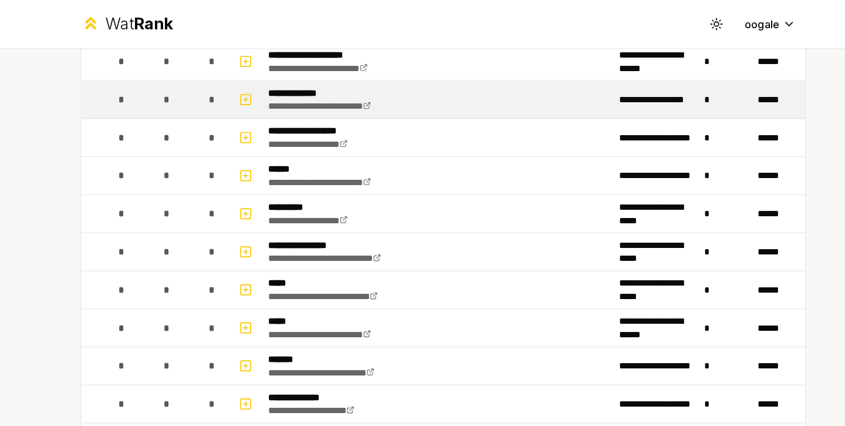
click at [428, 72] on td "**********" at bounding box center [418, 87] width 309 height 33
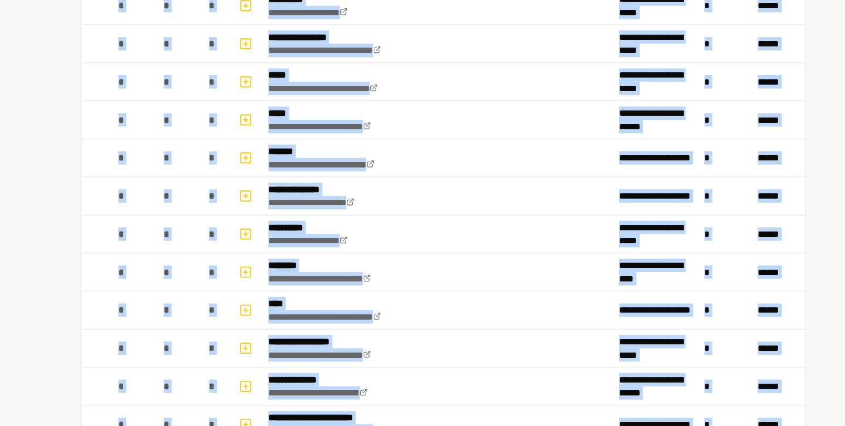
scroll to position [715, 0]
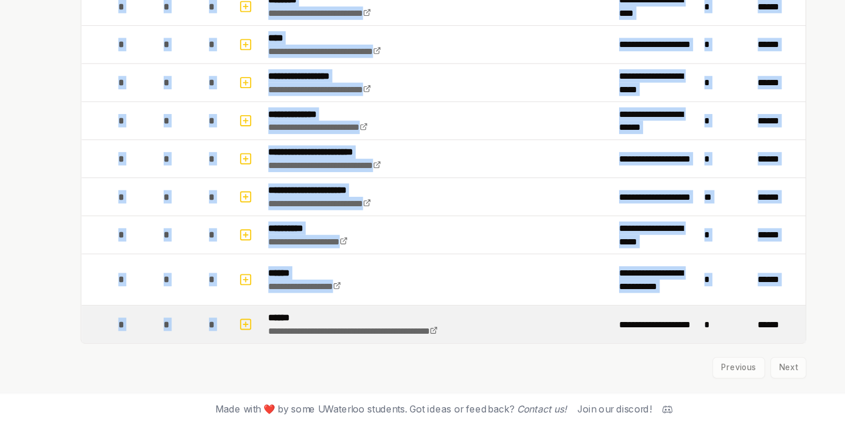
drag, startPoint x: 370, startPoint y: 104, endPoint x: 562, endPoint y: 332, distance: 298.3
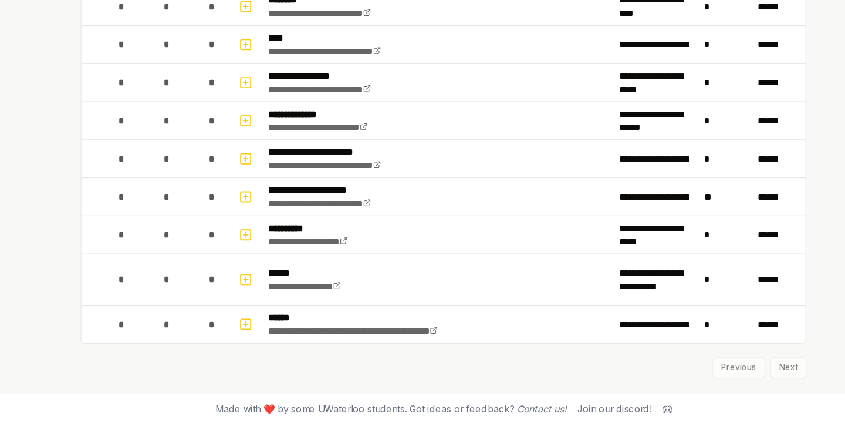
click at [731, 380] on div "Previous Next" at bounding box center [422, 368] width 639 height 31
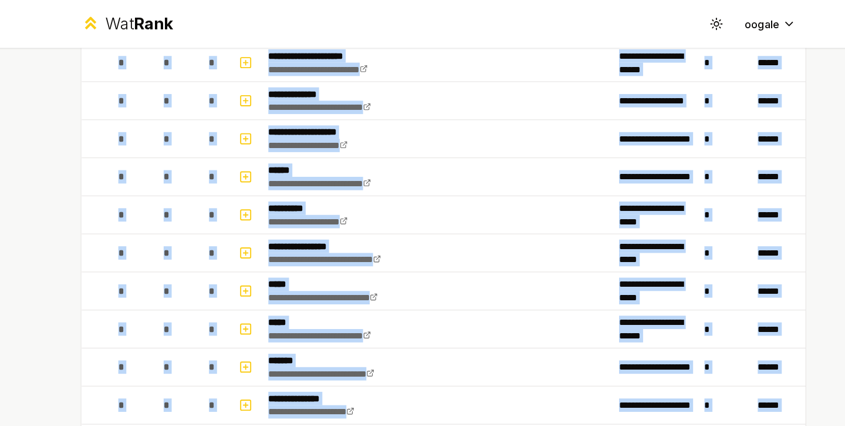
scroll to position [0, 0]
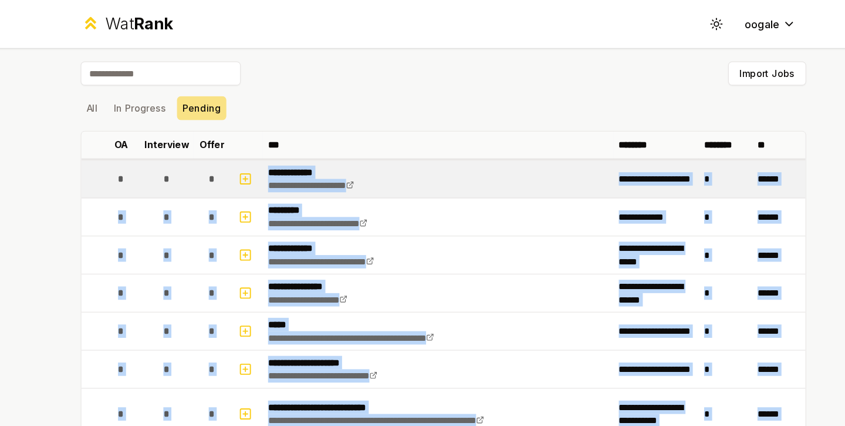
drag, startPoint x: 556, startPoint y: 341, endPoint x: 256, endPoint y: 150, distance: 355.5
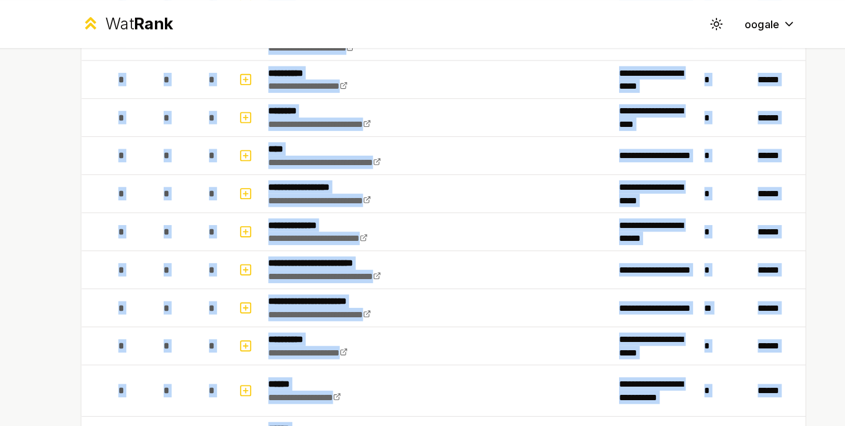
scroll to position [715, 0]
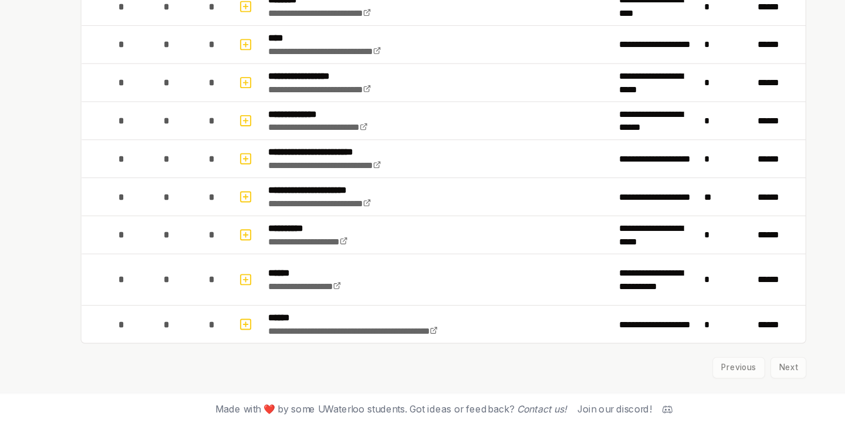
click at [704, 381] on div "Previous Next" at bounding box center [422, 368] width 639 height 31
click at [671, 380] on div "Previous Next" at bounding box center [422, 368] width 639 height 31
click at [671, 368] on div "Previous Next" at bounding box center [422, 368] width 639 height 31
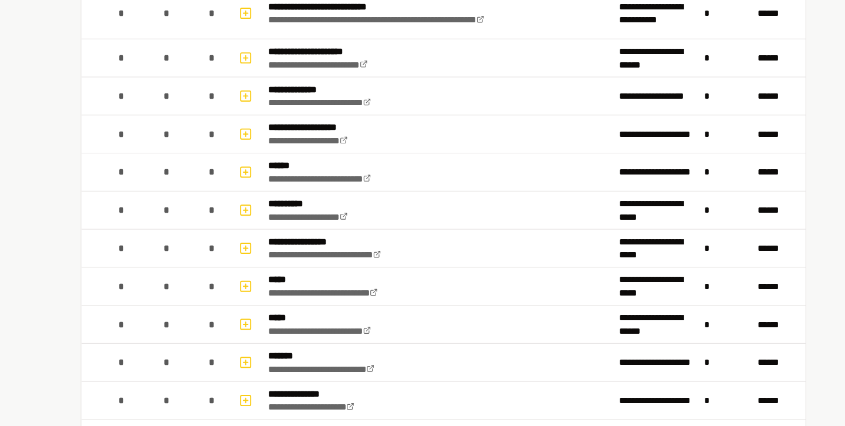
scroll to position [0, 0]
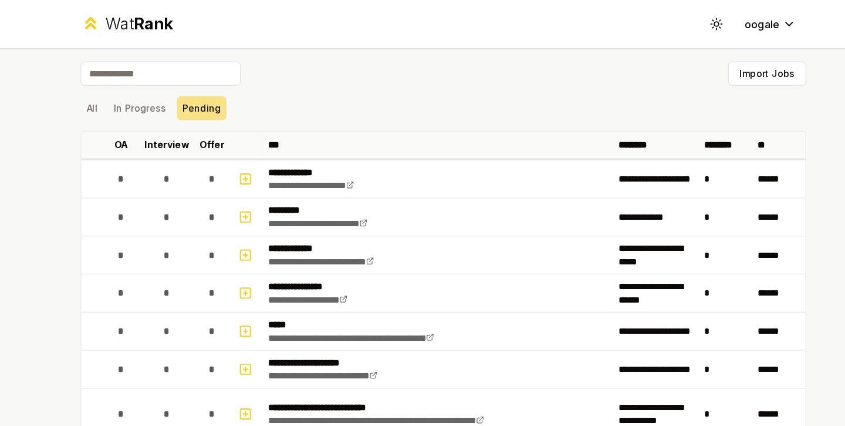
click at [107, 95] on button "All" at bounding box center [112, 95] width 19 height 21
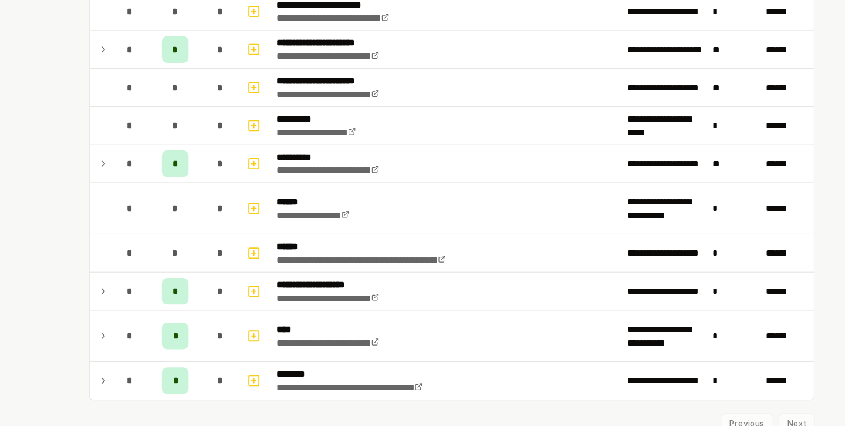
scroll to position [1520, 0]
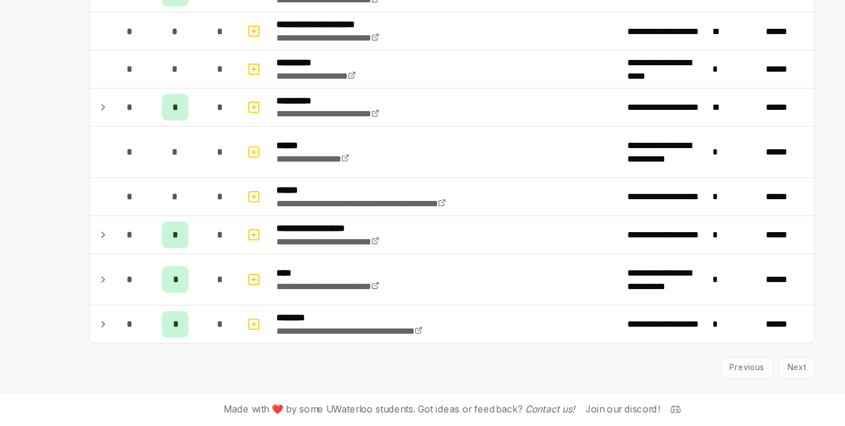
click at [714, 399] on div "Made with ❤️ by some UWaterloo students. Got ideas or feedback? Contact us! Joi…" at bounding box center [422, 410] width 751 height 31
click at [709, 367] on div "Previous Next" at bounding box center [422, 368] width 639 height 31
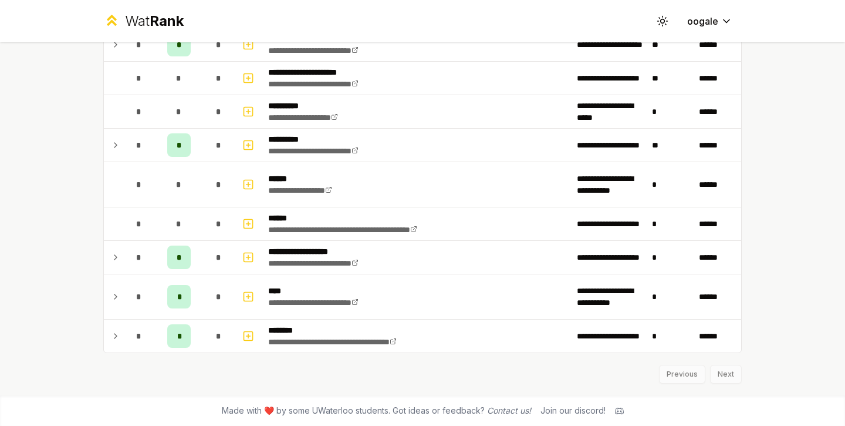
click at [711, 379] on div "Previous Next" at bounding box center [422, 368] width 639 height 31
click at [671, 379] on div "Previous Next" at bounding box center [422, 368] width 639 height 31
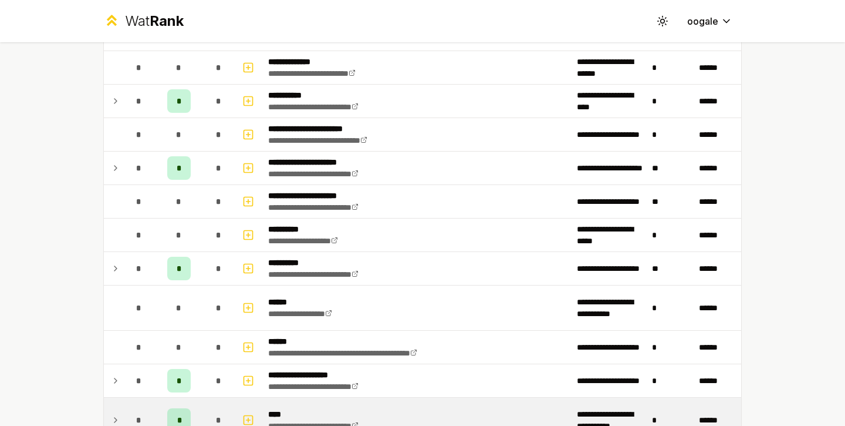
scroll to position [1388, 0]
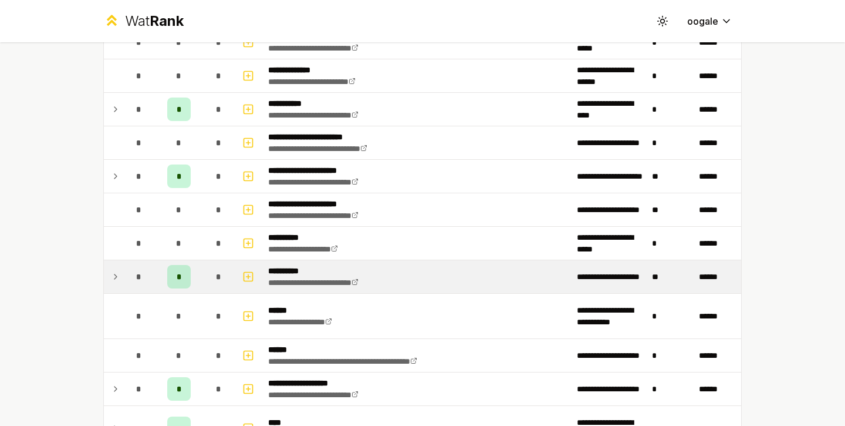
click at [123, 282] on td "*" at bounding box center [139, 276] width 33 height 33
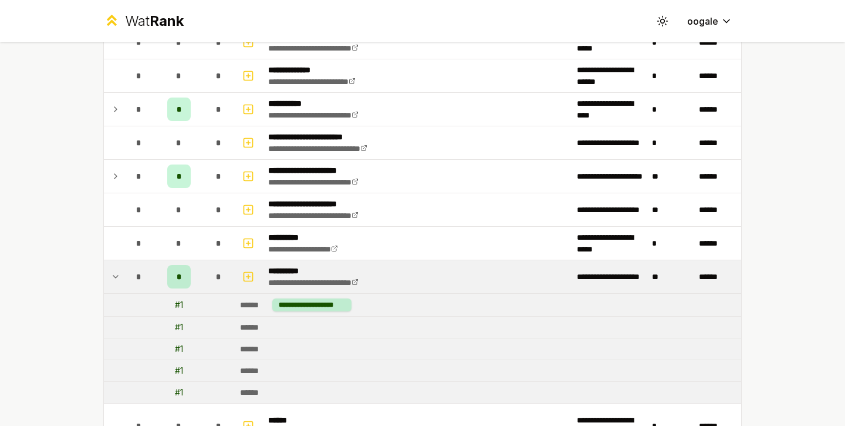
click at [123, 282] on td "*" at bounding box center [139, 276] width 33 height 33
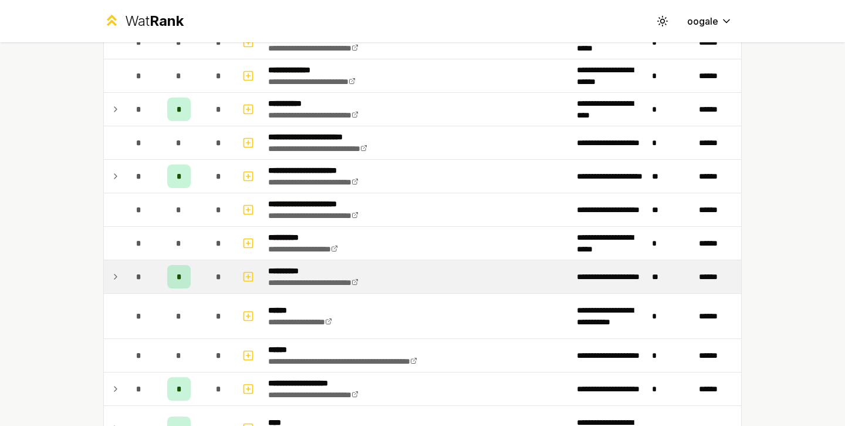
click at [123, 282] on td "*" at bounding box center [139, 276] width 33 height 33
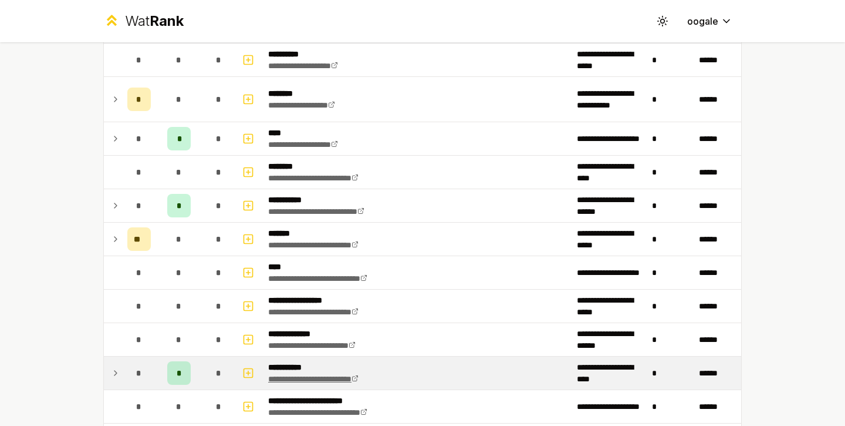
scroll to position [1091, 0]
